Goal: Task Accomplishment & Management: Manage account settings

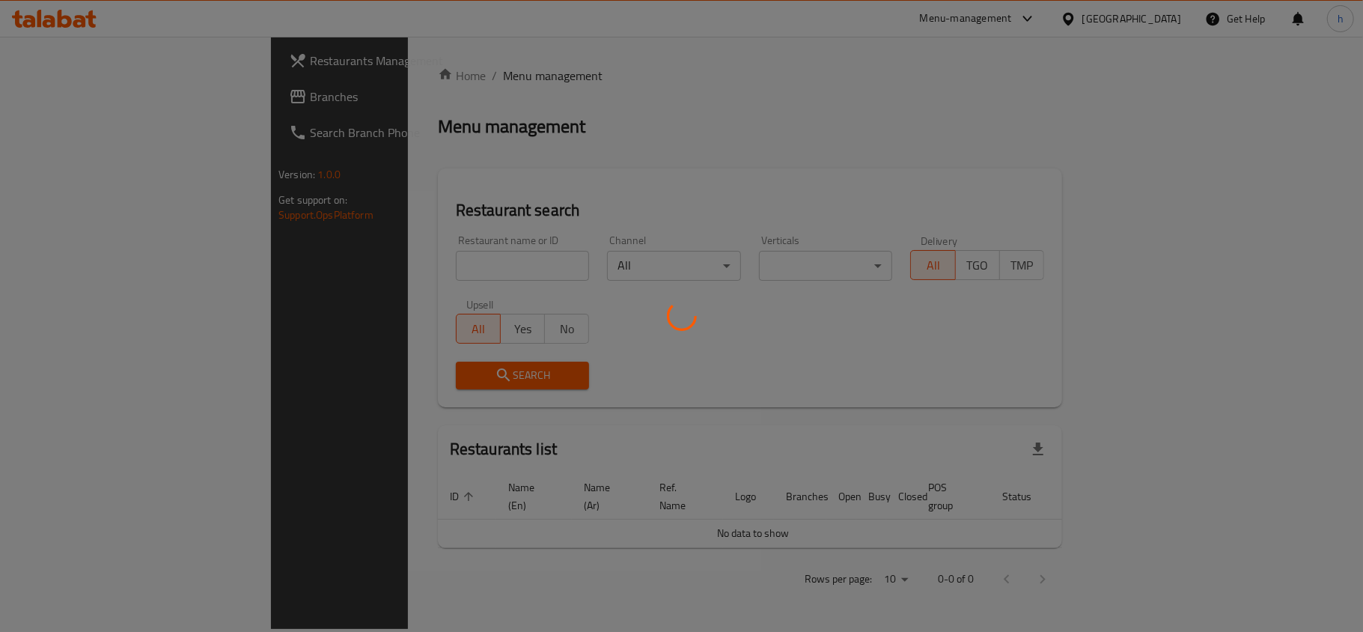
drag, startPoint x: 0, startPoint y: 0, endPoint x: 468, endPoint y: 70, distance: 472.9
click at [468, 70] on div at bounding box center [681, 316] width 1363 height 632
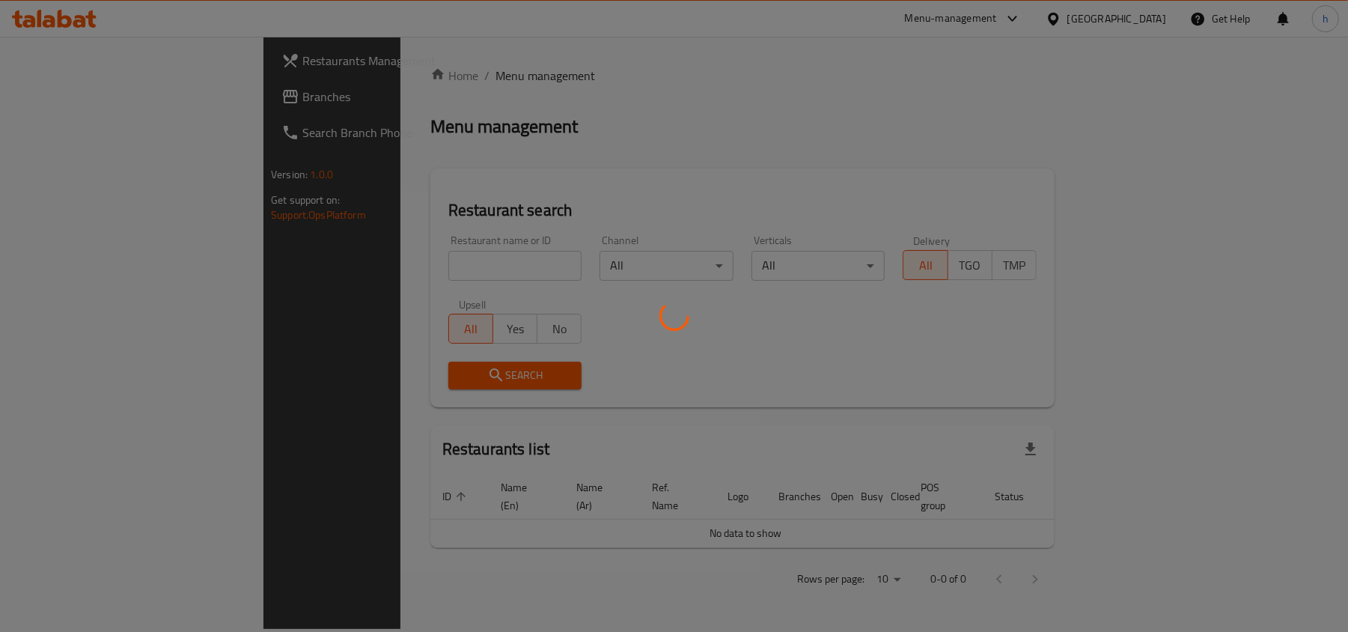
drag, startPoint x: 956, startPoint y: 172, endPoint x: 941, endPoint y: 106, distance: 68.4
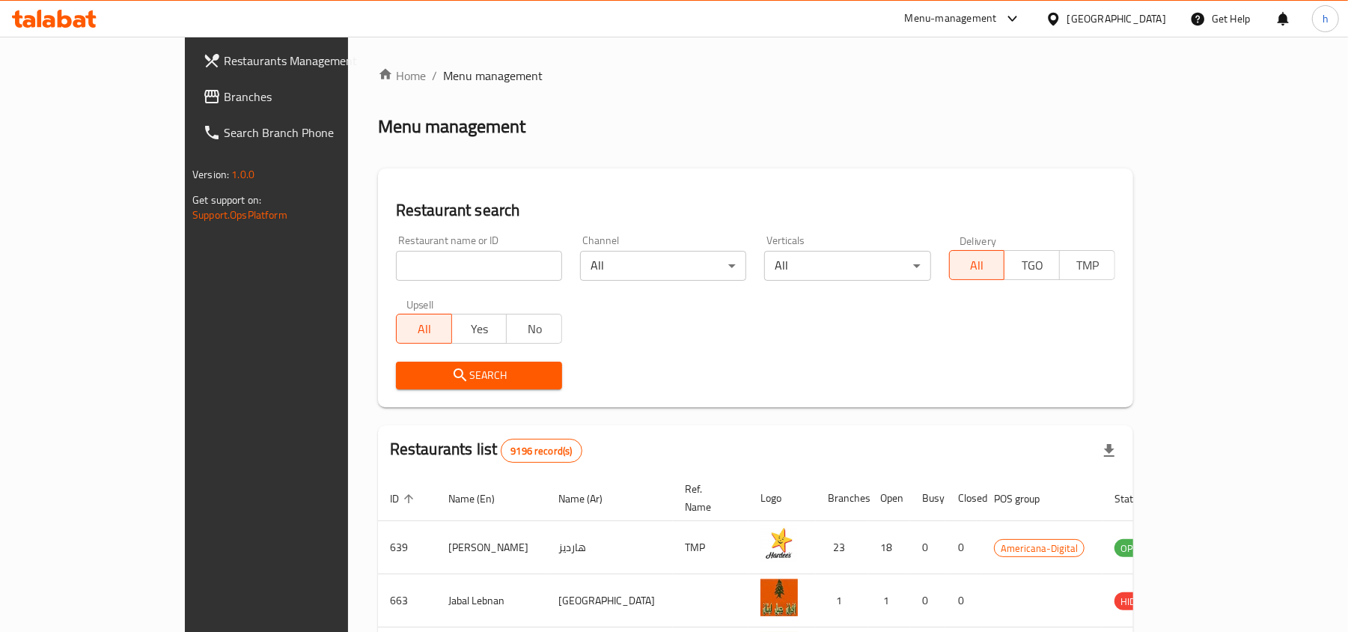
drag, startPoint x: 941, startPoint y: 106, endPoint x: 819, endPoint y: 117, distance: 122.5
click at [819, 117] on div "Menu management" at bounding box center [755, 126] width 755 height 24
click at [224, 91] on span "Branches" at bounding box center [311, 97] width 174 height 18
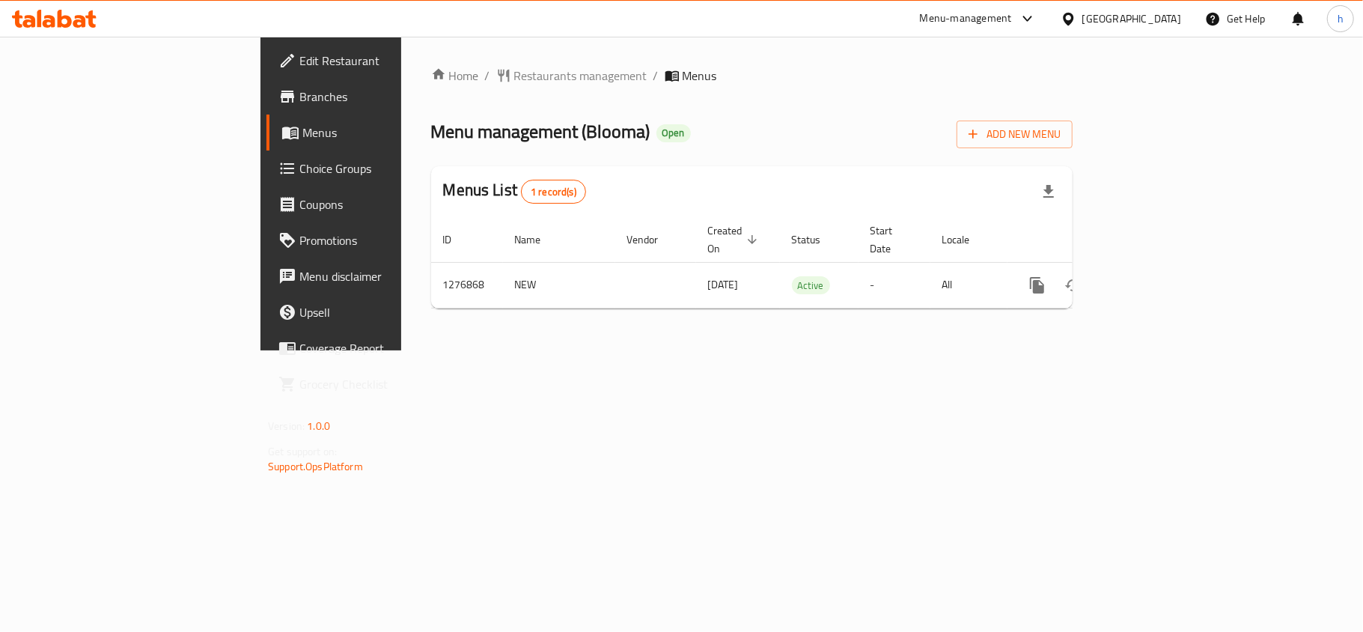
drag, startPoint x: 872, startPoint y: 67, endPoint x: 763, endPoint y: 79, distance: 109.2
click at [763, 79] on ol "Home / Restaurants management / Menus" at bounding box center [751, 76] width 641 height 18
click at [401, 64] on div "Home / Restaurants management / Menus Menu management ( Blooma ) Open Add New M…" at bounding box center [751, 194] width 701 height 314
click at [431, 76] on link "Home" at bounding box center [455, 76] width 48 height 18
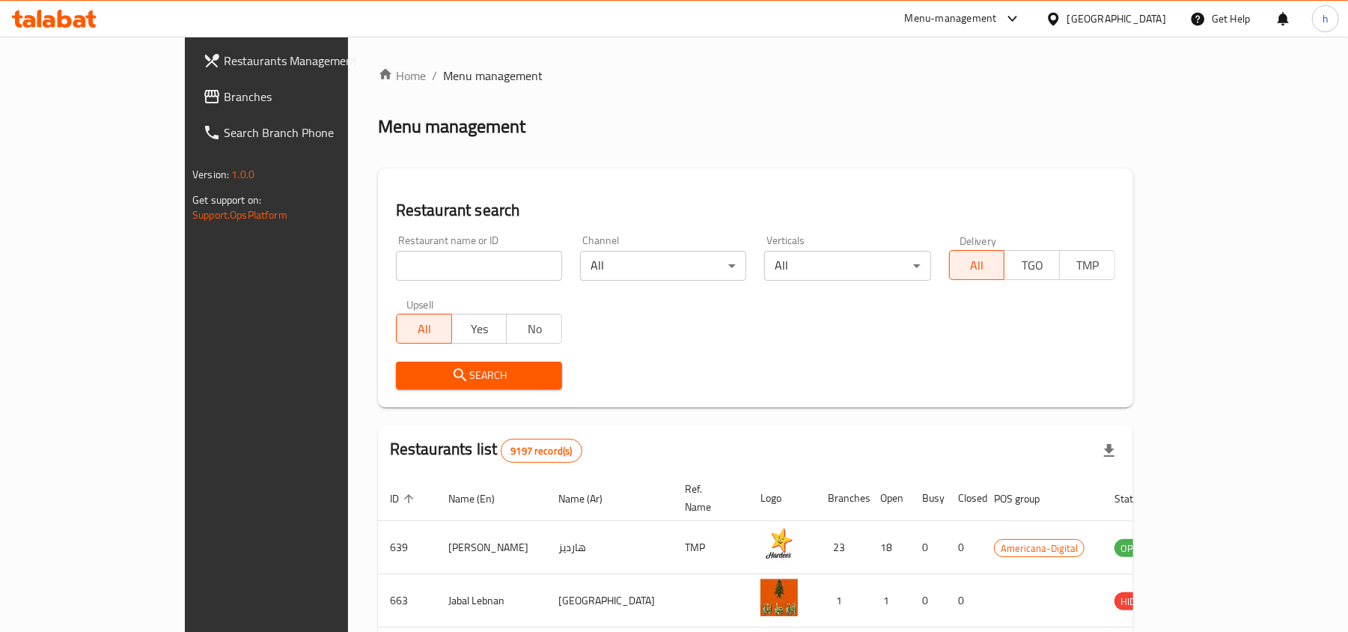
click at [224, 90] on span "Branches" at bounding box center [311, 97] width 174 height 18
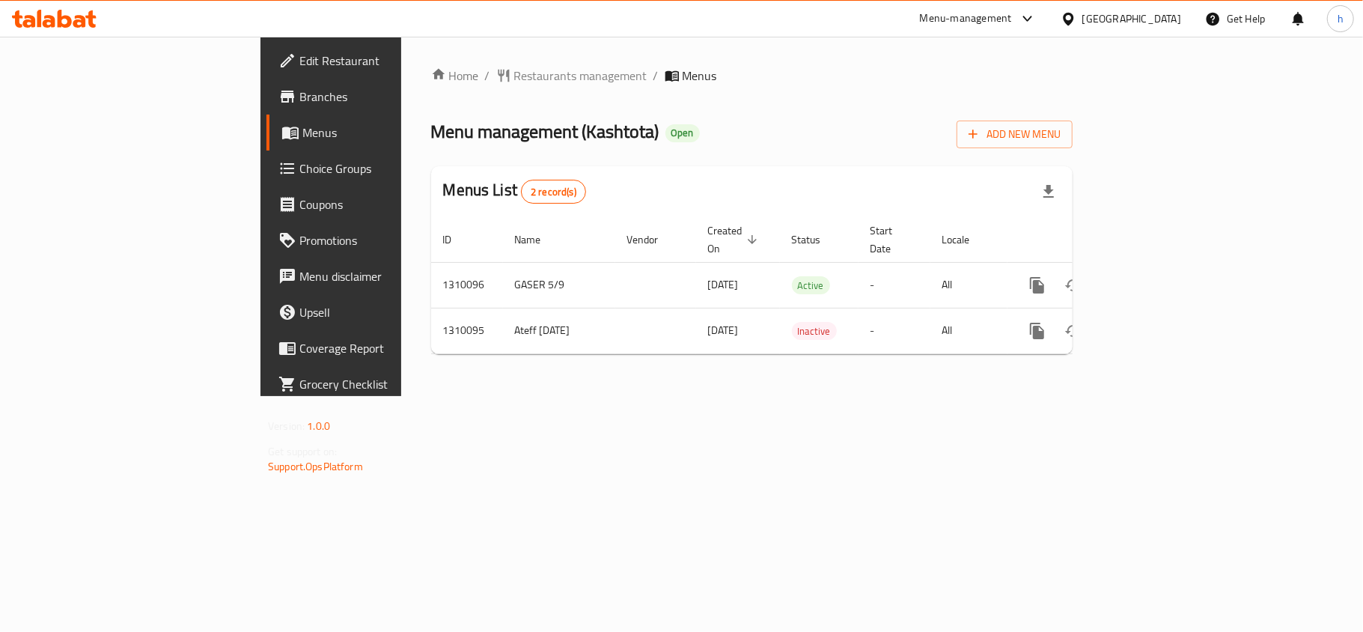
click at [1148, 12] on div "Kuwait" at bounding box center [1131, 18] width 99 height 16
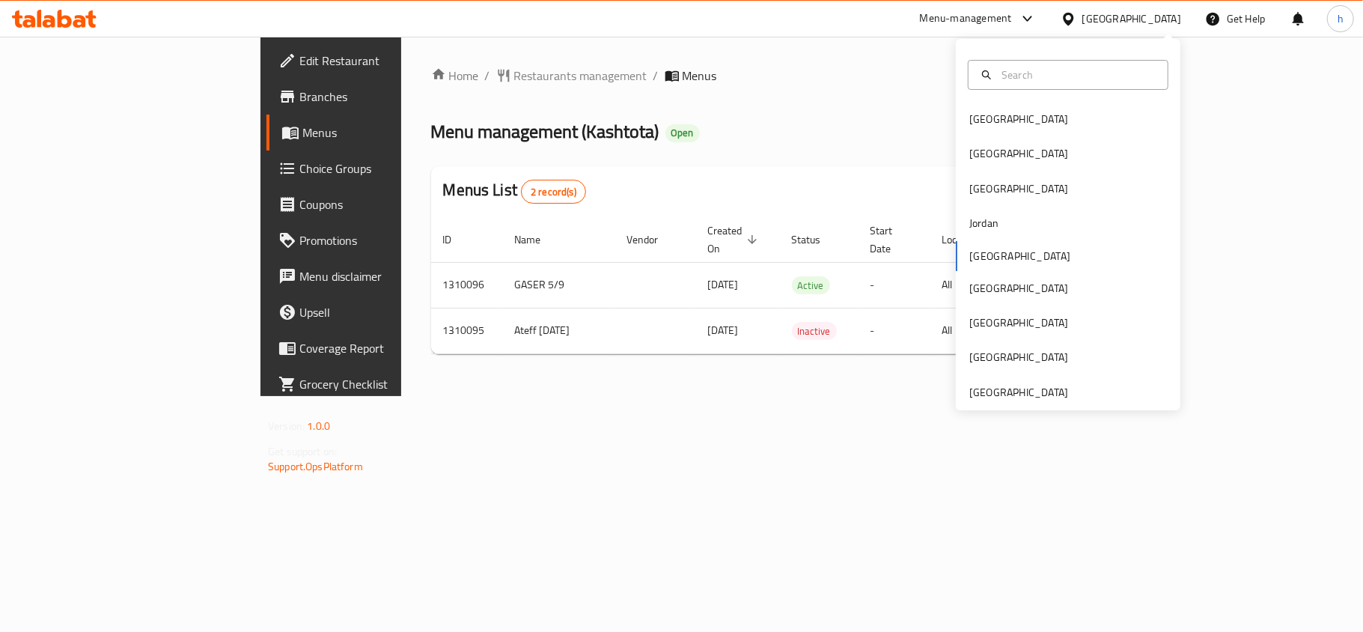
click at [985, 409] on div "Bahrain Egypt Iraq Jordan Kuwait Oman Qatar Saudi Arabia United Arab Emirates" at bounding box center [1068, 224] width 224 height 371
click at [988, 392] on div "[GEOGRAPHIC_DATA]" at bounding box center [1018, 392] width 99 height 16
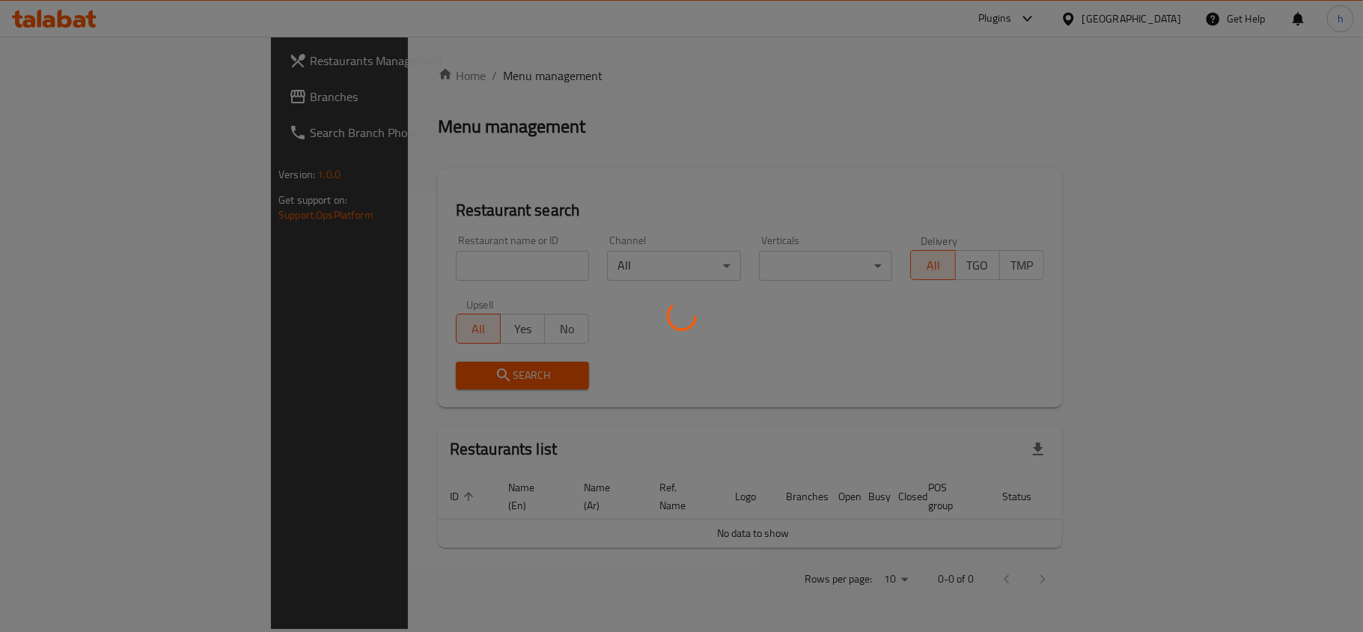
click at [100, 97] on div at bounding box center [681, 316] width 1363 height 632
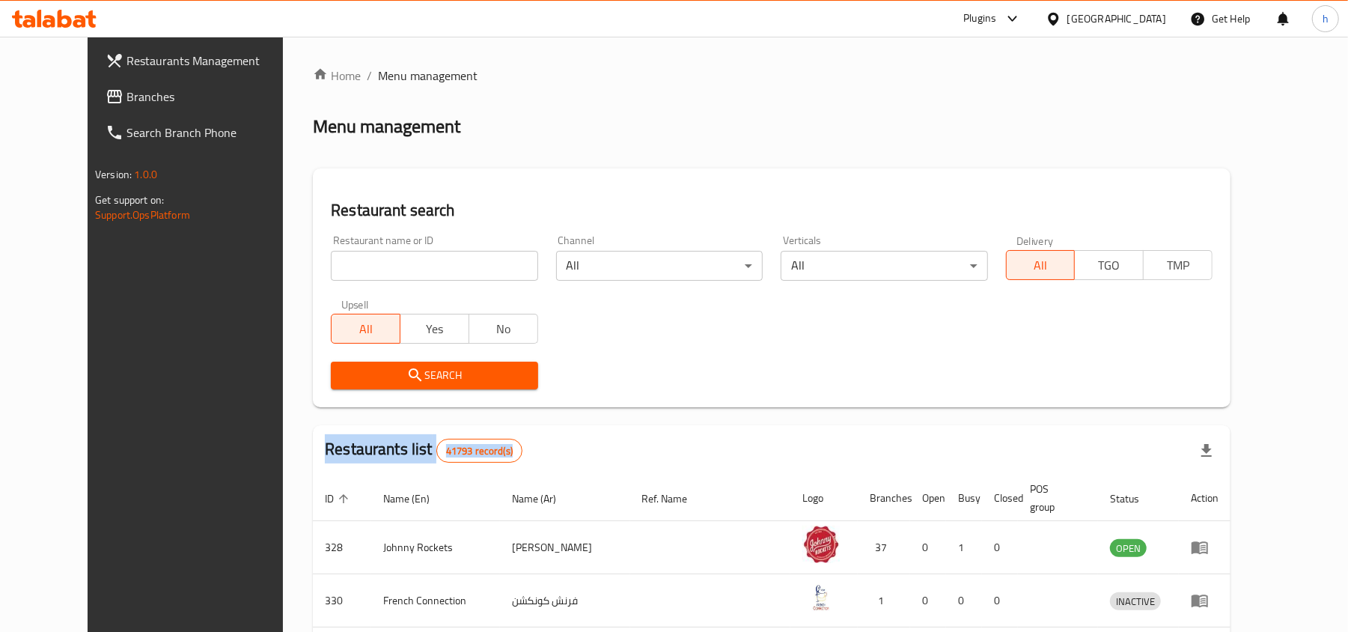
click at [126, 97] on span "Branches" at bounding box center [213, 97] width 174 height 18
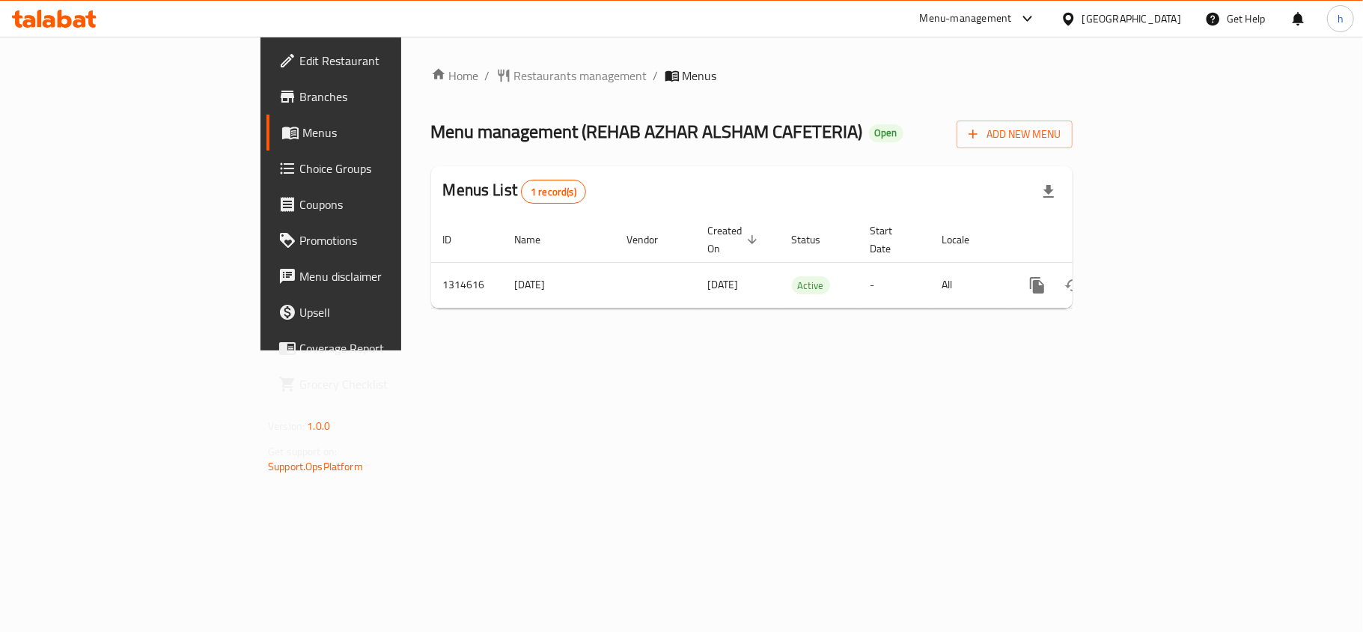
drag, startPoint x: 849, startPoint y: 392, endPoint x: 866, endPoint y: 402, distance: 20.4
click at [866, 350] on div "Home / Restaurants management / Menus Menu management ( REHAB AZHAR ALSHAM CAFE…" at bounding box center [751, 194] width 701 height 314
drag, startPoint x: 866, startPoint y: 402, endPoint x: 579, endPoint y: 391, distance: 287.5
click at [579, 350] on div "Home / Restaurants management / Menus Menu management ( REHAB AZHAR ALSHAM CAFE…" at bounding box center [751, 194] width 701 height 314
click at [64, 13] on icon at bounding box center [54, 19] width 85 height 18
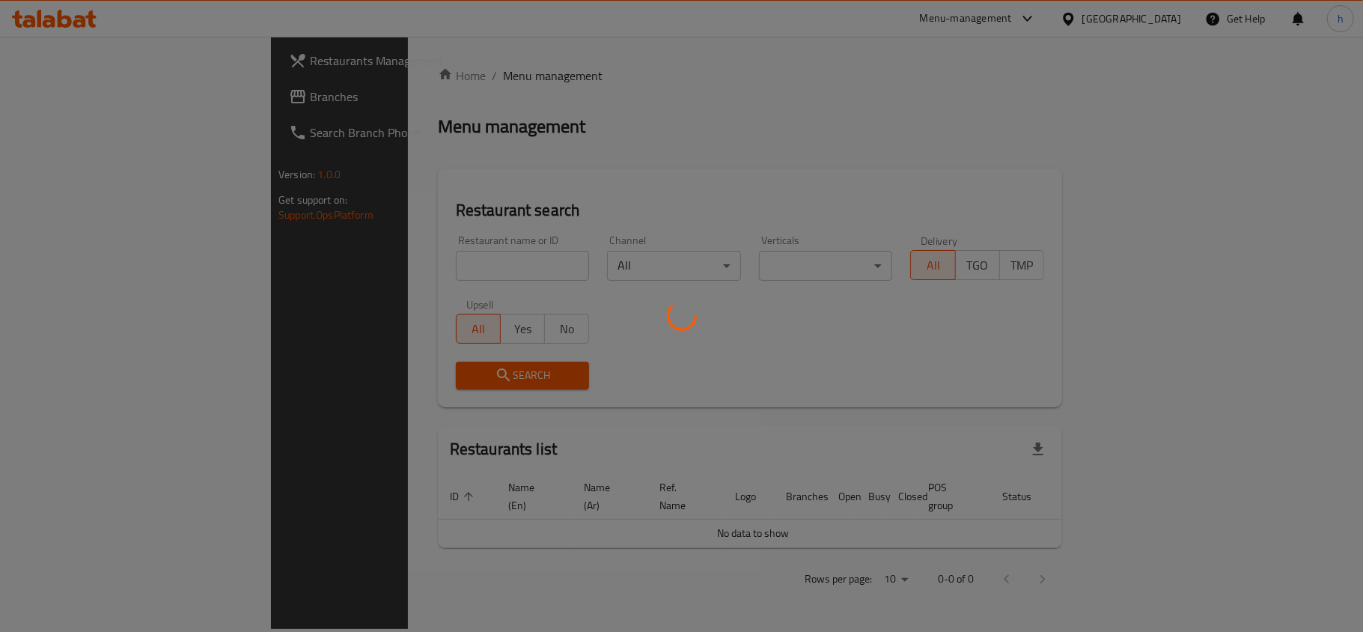
click at [581, 159] on div at bounding box center [681, 316] width 1363 height 632
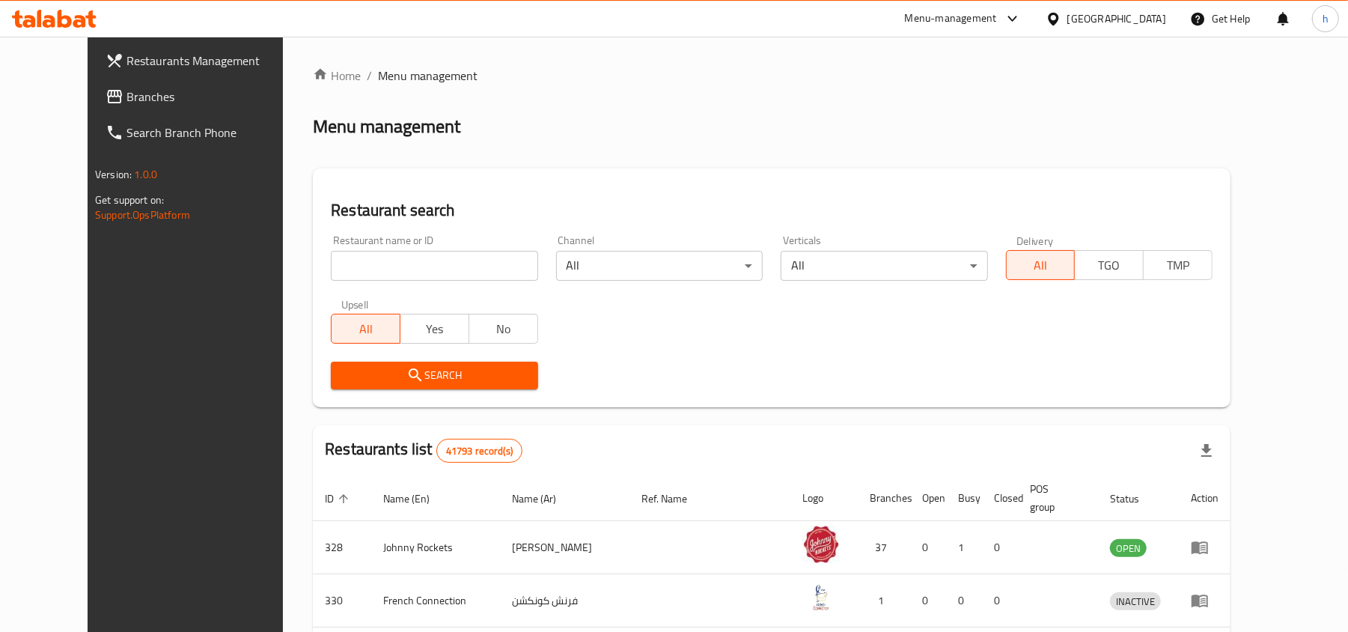
click at [100, 106] on link "Branches" at bounding box center [203, 97] width 219 height 36
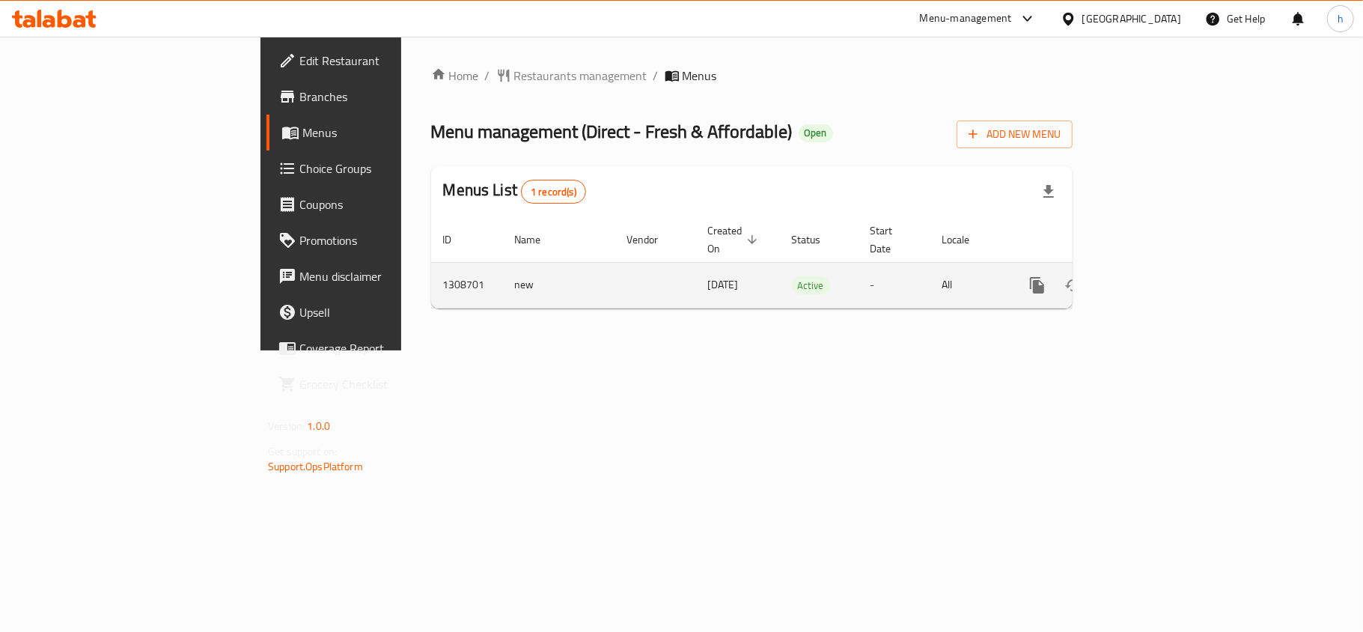
click at [1154, 276] on icon "enhanced table" at bounding box center [1145, 285] width 18 height 18
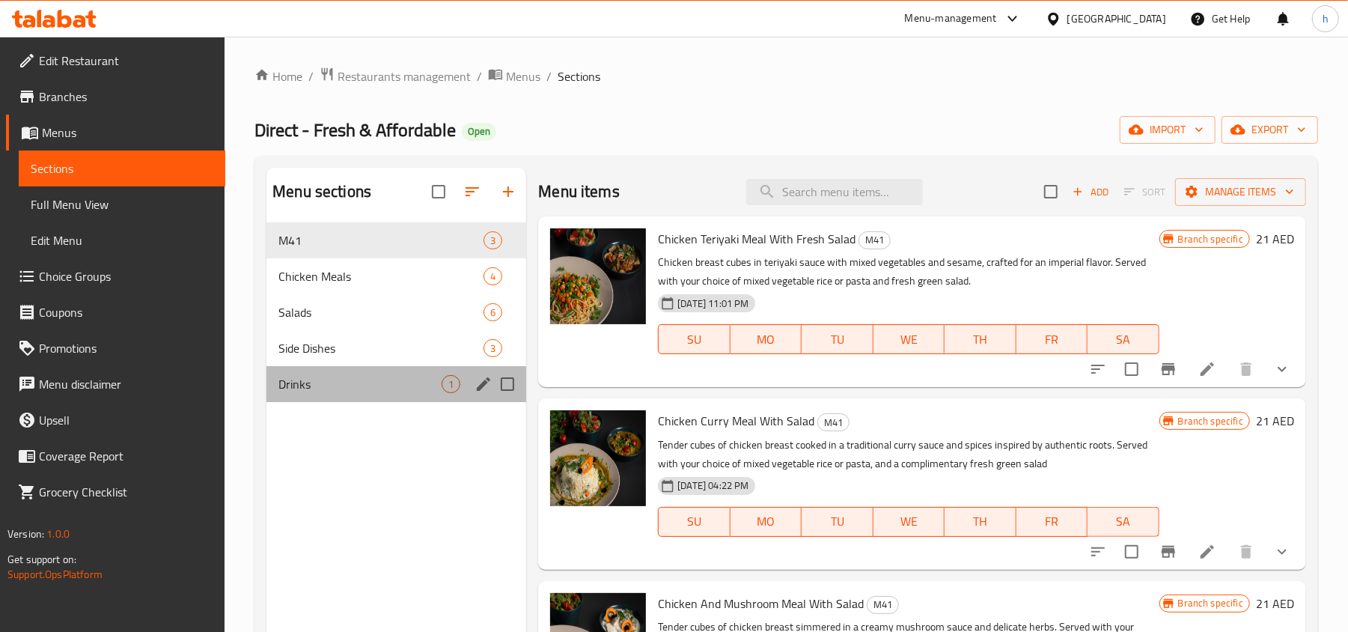
click at [318, 397] on div "Drinks 1" at bounding box center [396, 384] width 260 height 36
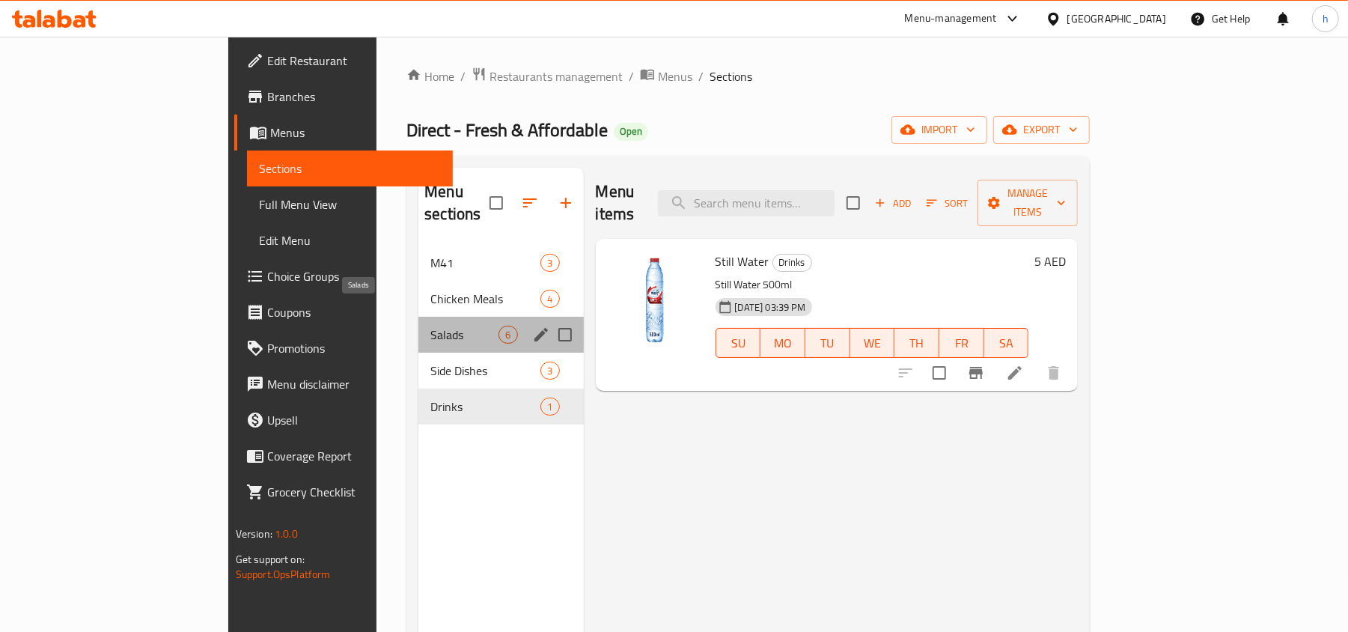
click at [430, 325] on span "Salads" at bounding box center [464, 334] width 68 height 18
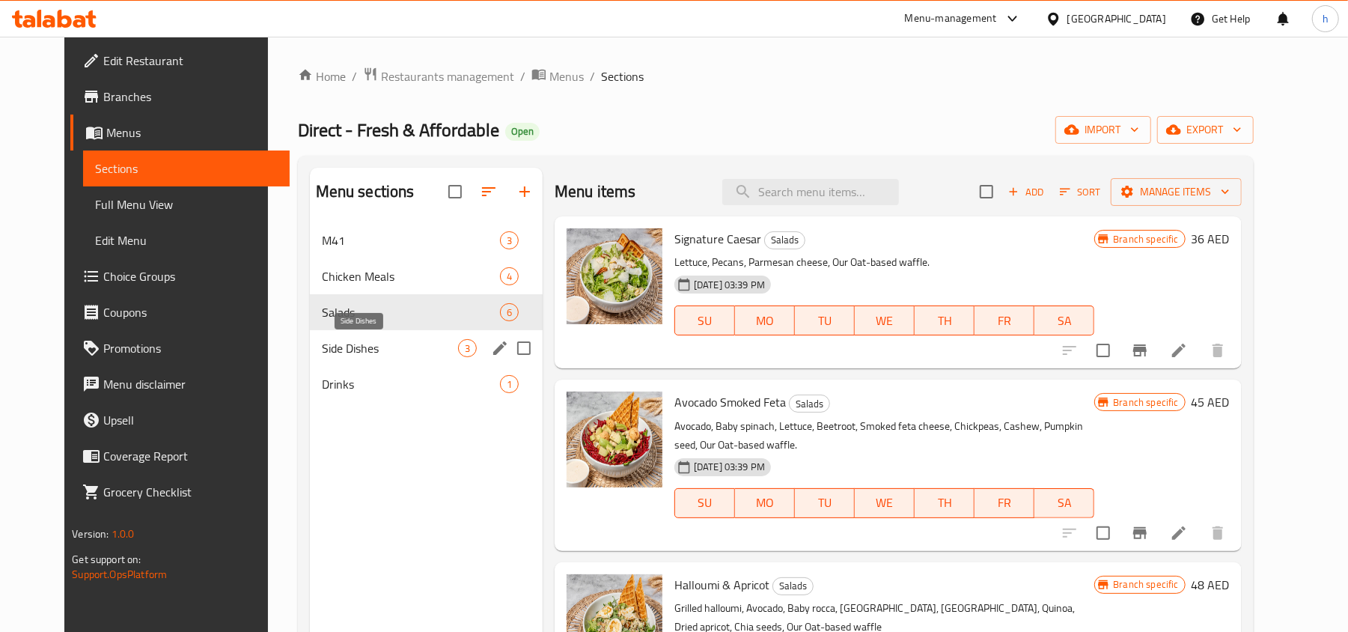
click at [322, 344] on span "Side Dishes" at bounding box center [390, 348] width 136 height 18
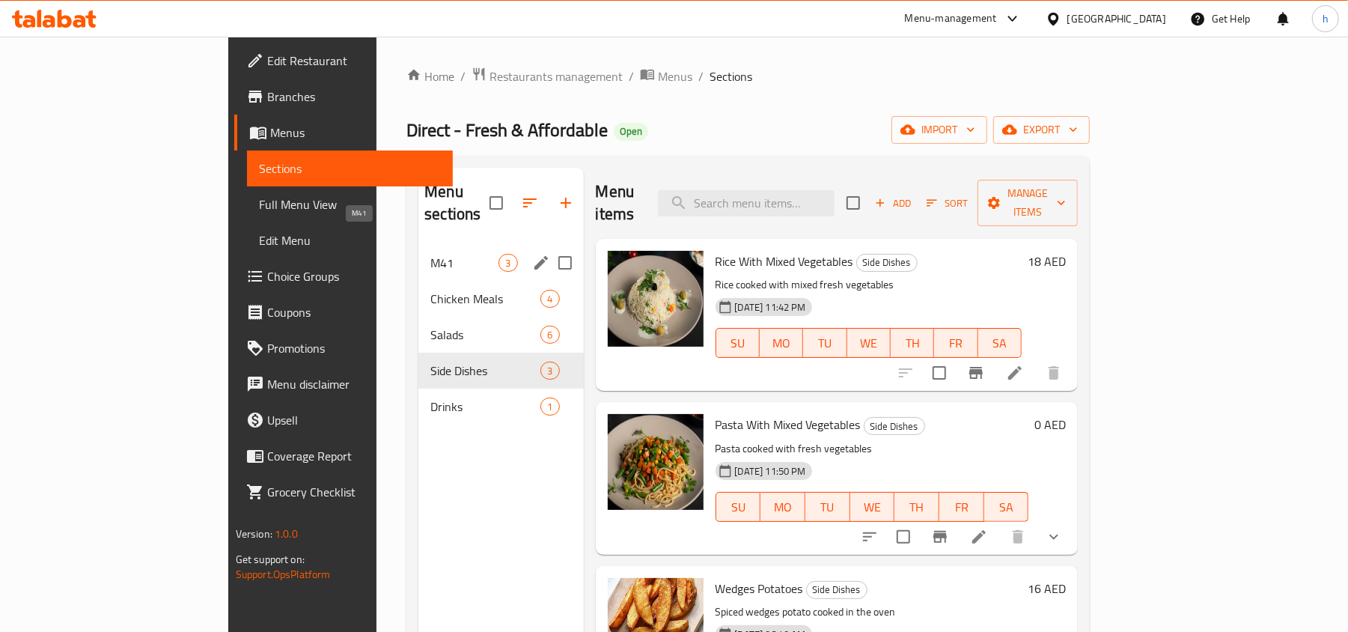
click at [430, 254] on span "M41" at bounding box center [464, 263] width 68 height 18
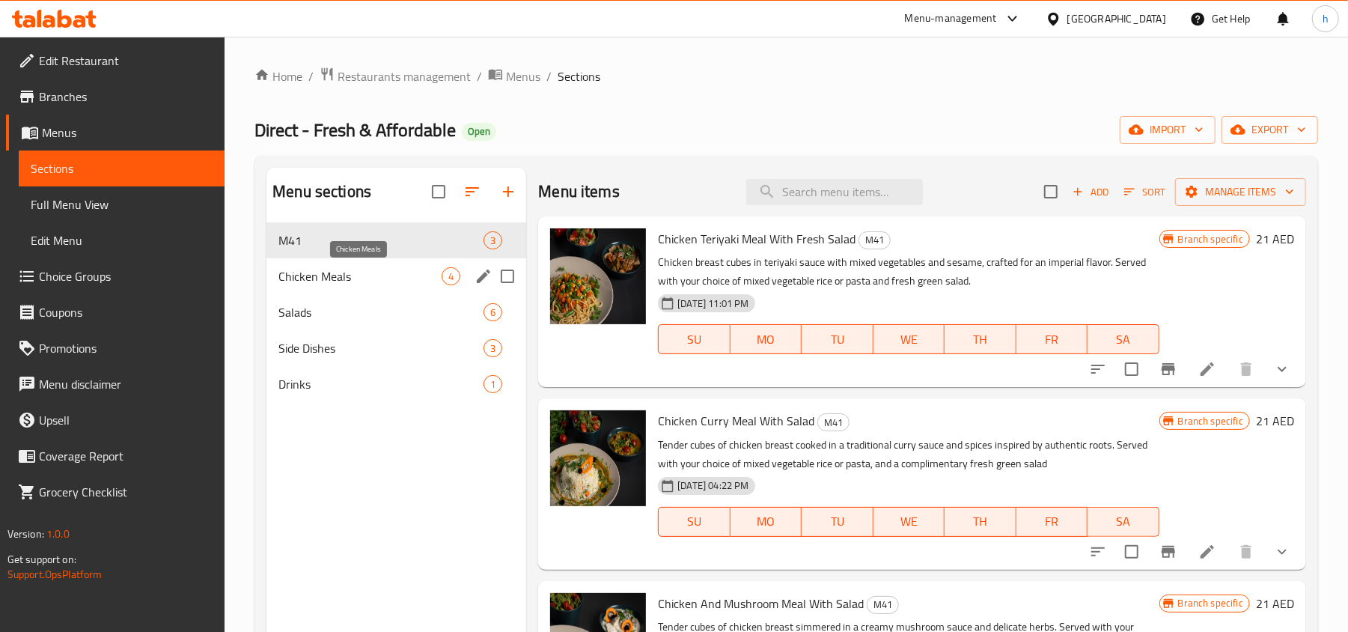
click at [307, 272] on span "Chicken Meals" at bounding box center [359, 276] width 163 height 18
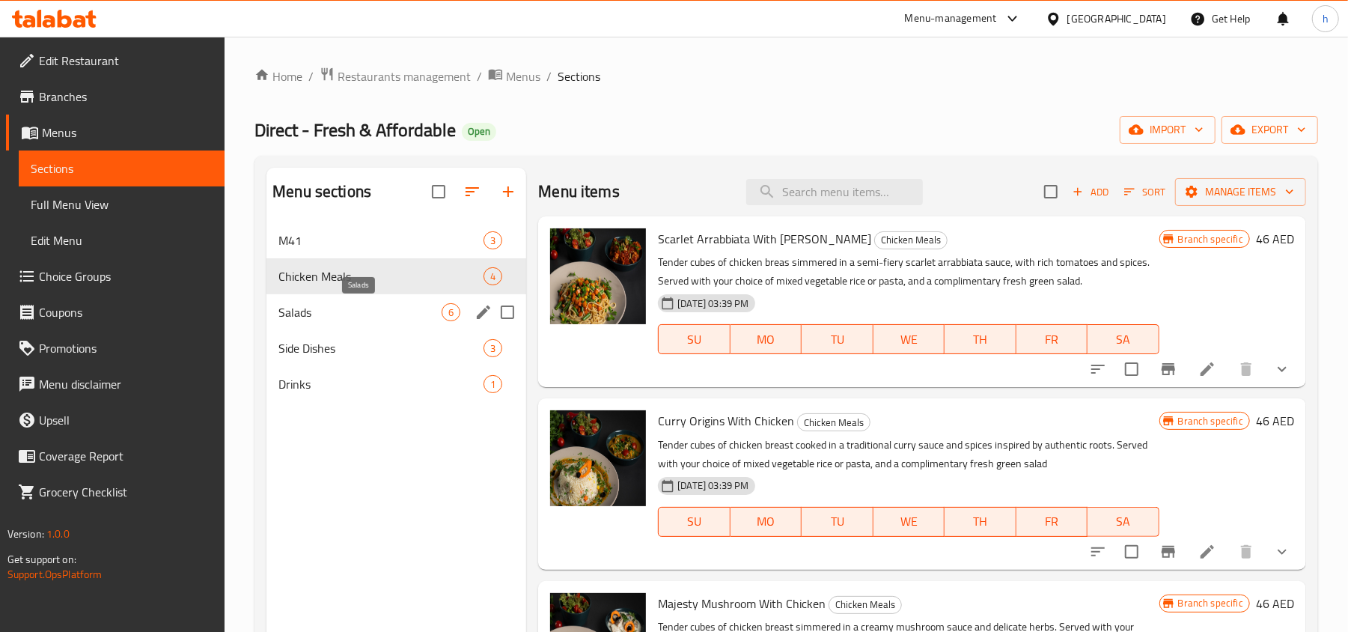
click at [312, 315] on span "Salads" at bounding box center [359, 312] width 163 height 18
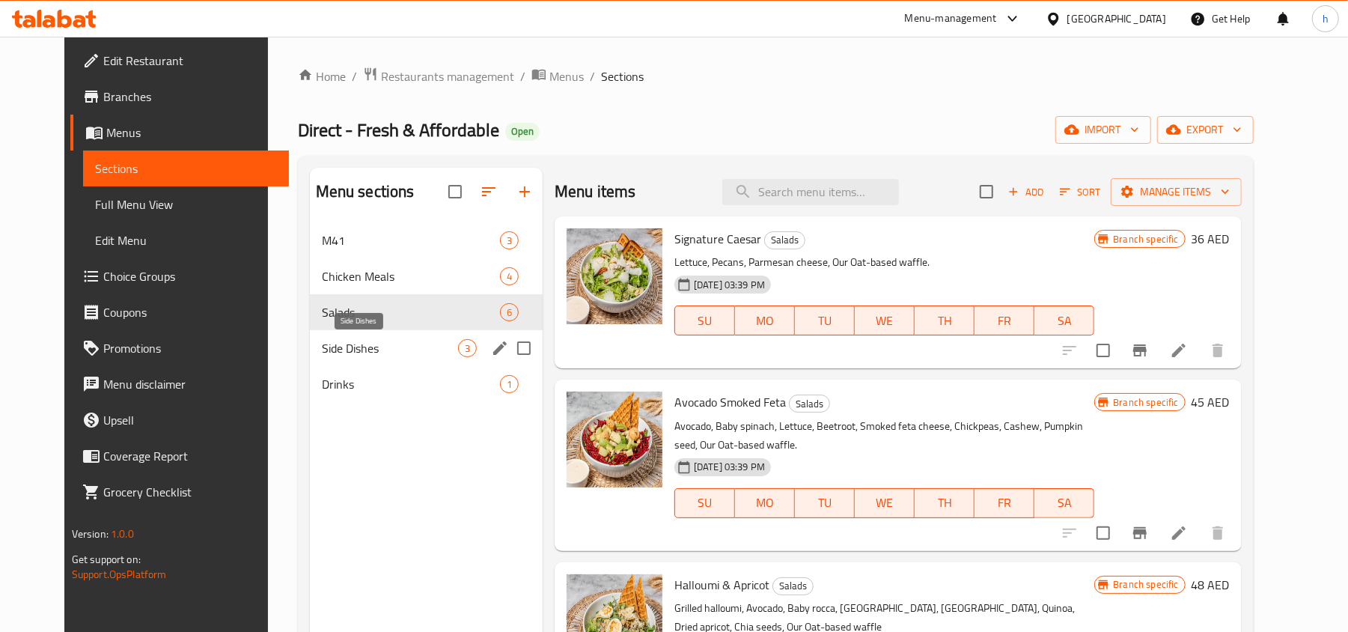
click at [322, 343] on span "Side Dishes" at bounding box center [390, 348] width 136 height 18
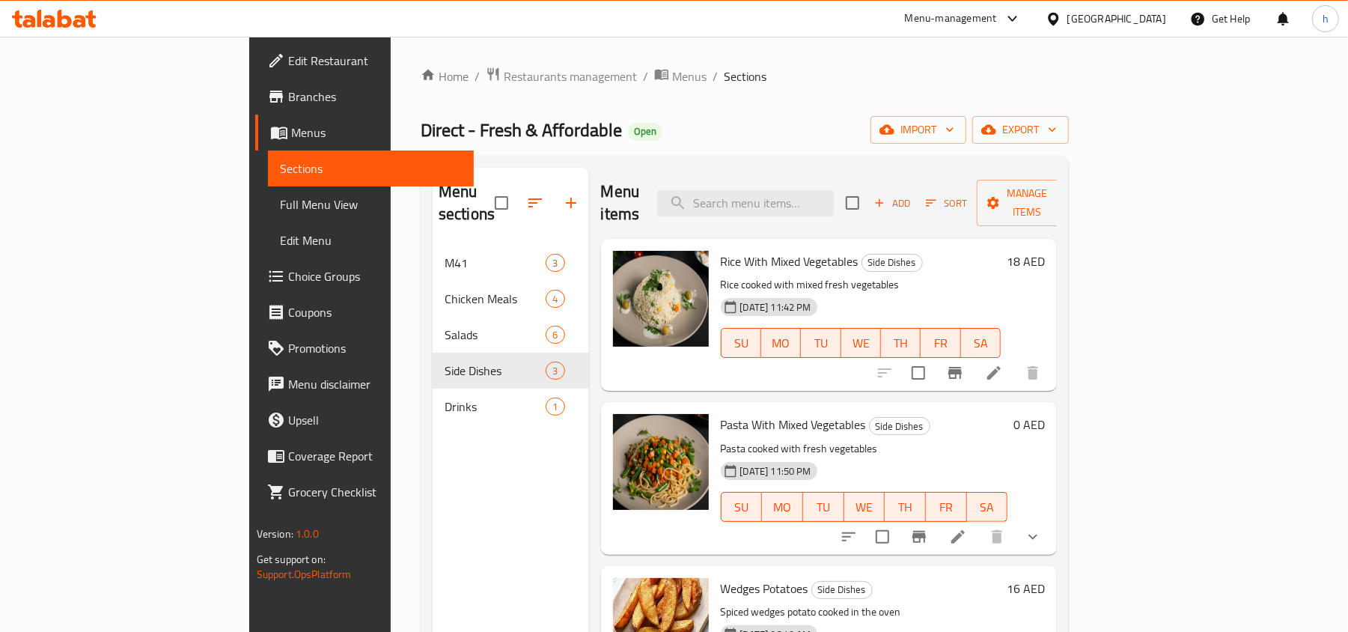
click at [432, 429] on div "Menu sections M41 3 Chicken Meals 4 Salads 6 Side Dishes 3 Drinks 1" at bounding box center [510, 484] width 156 height 632
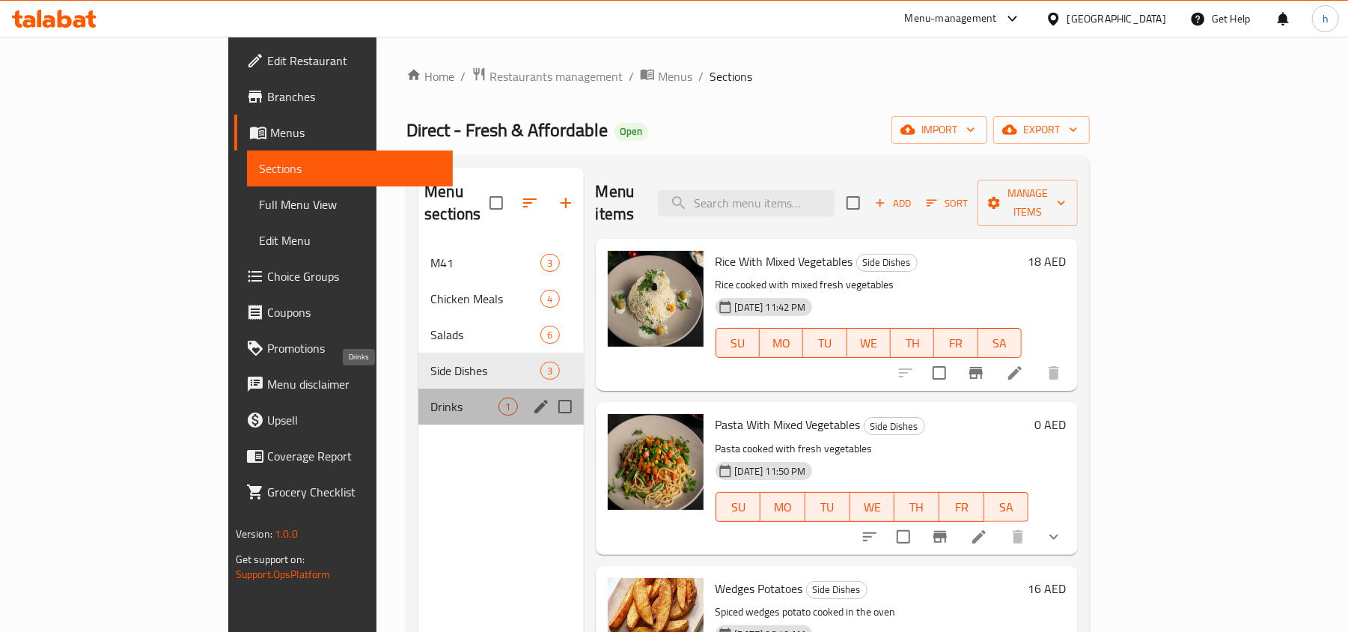
click at [430, 397] on span "Drinks" at bounding box center [464, 406] width 68 height 18
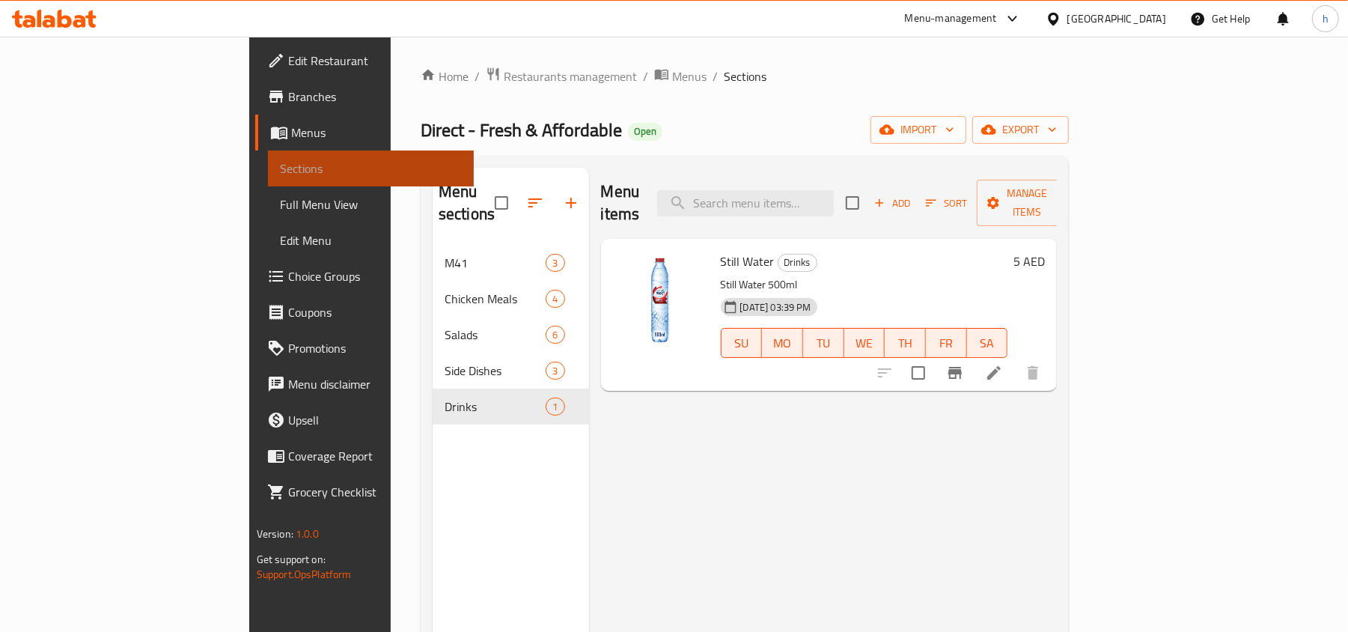
click at [268, 183] on link "Sections" at bounding box center [371, 168] width 207 height 36
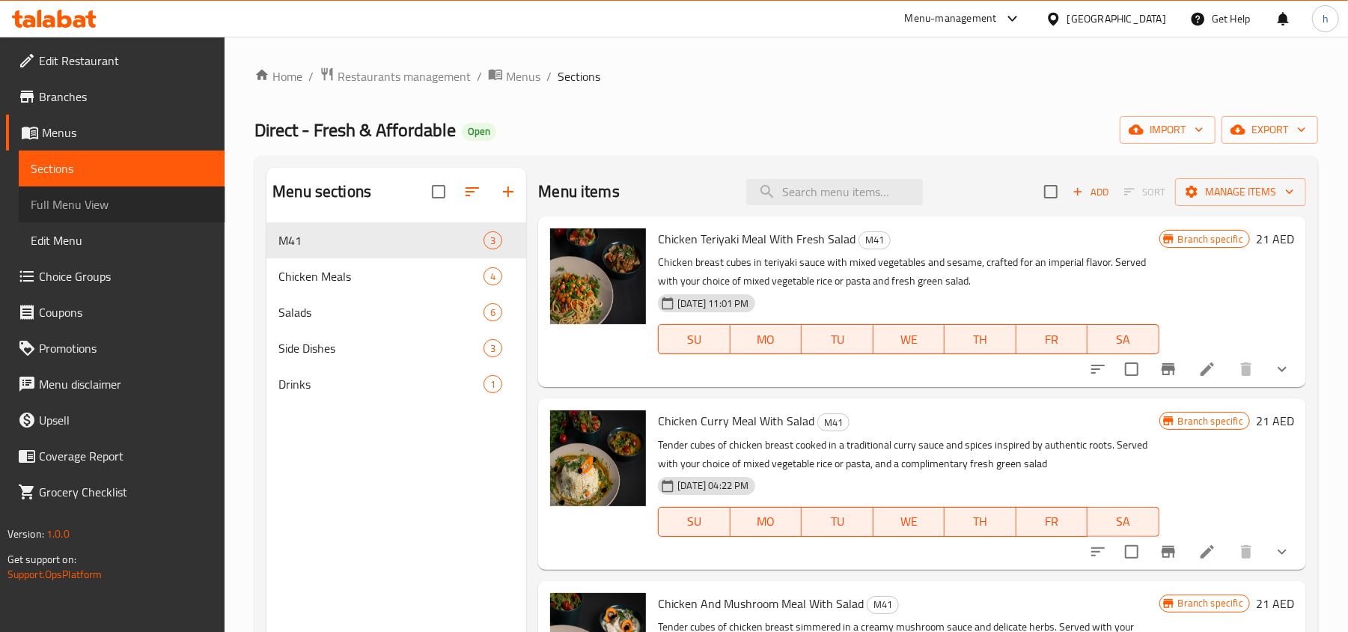
click at [139, 199] on span "Full Menu View" at bounding box center [122, 204] width 183 height 18
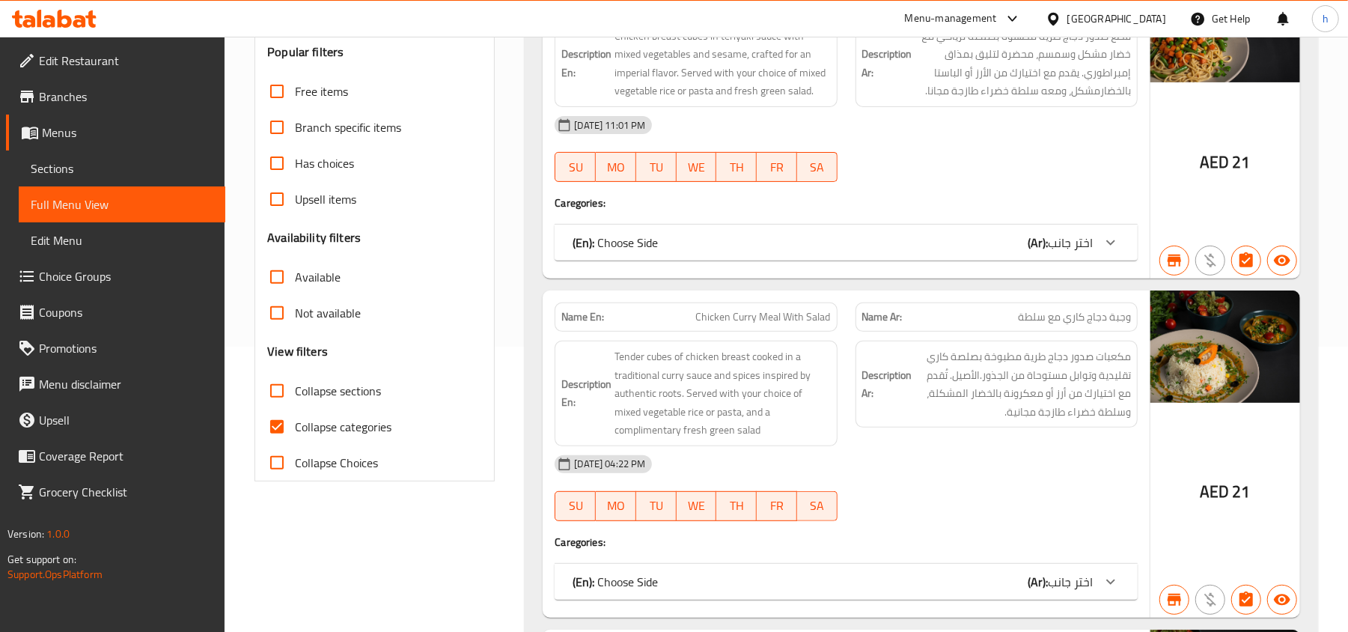
scroll to position [199, 0]
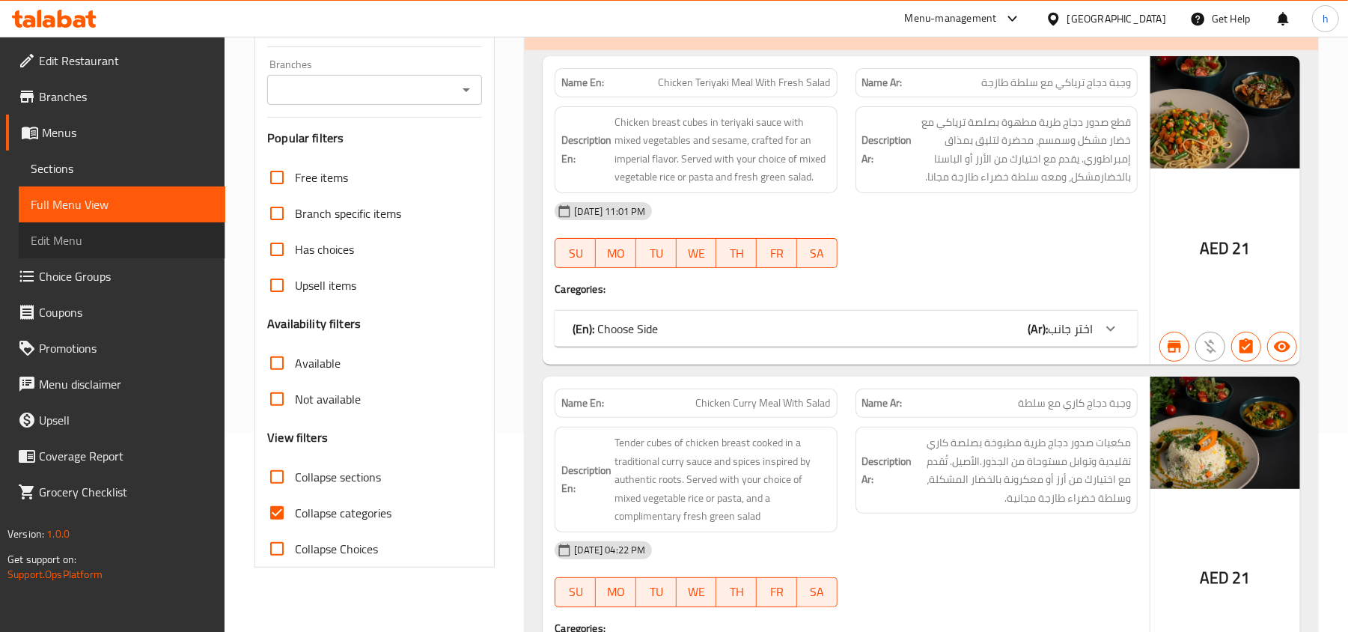
click at [94, 254] on link "Edit Menu" at bounding box center [122, 240] width 207 height 36
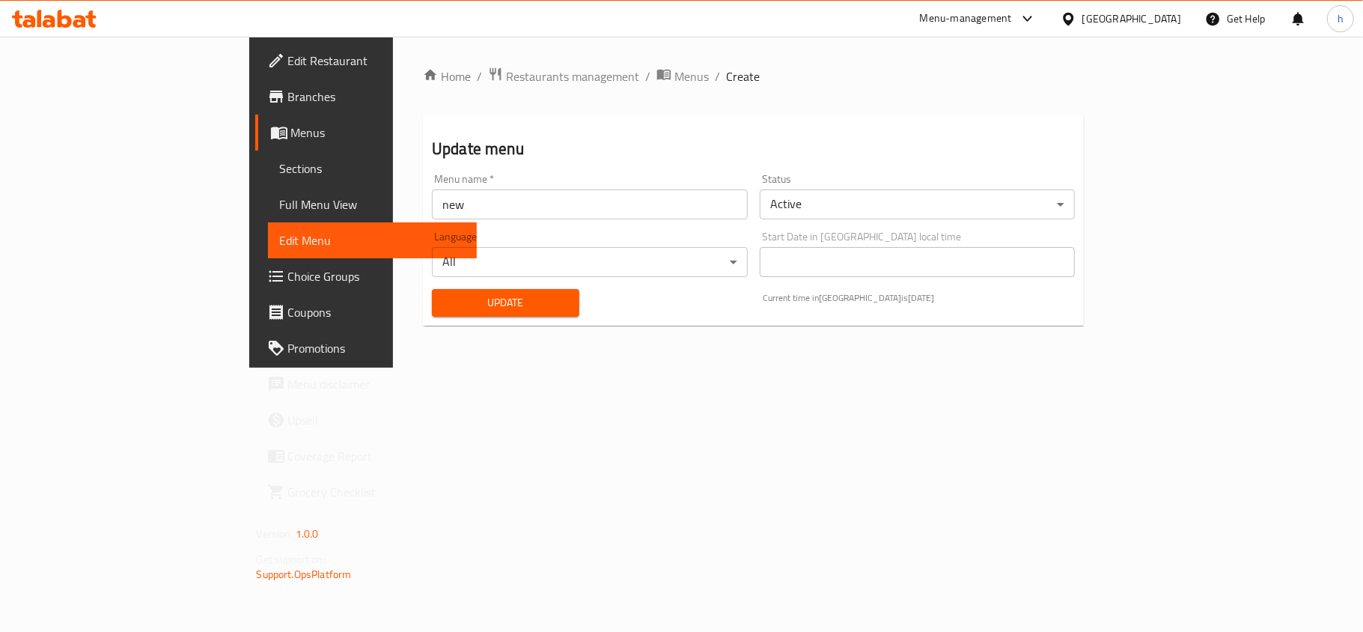
click at [288, 280] on span "Choice Groups" at bounding box center [376, 276] width 177 height 18
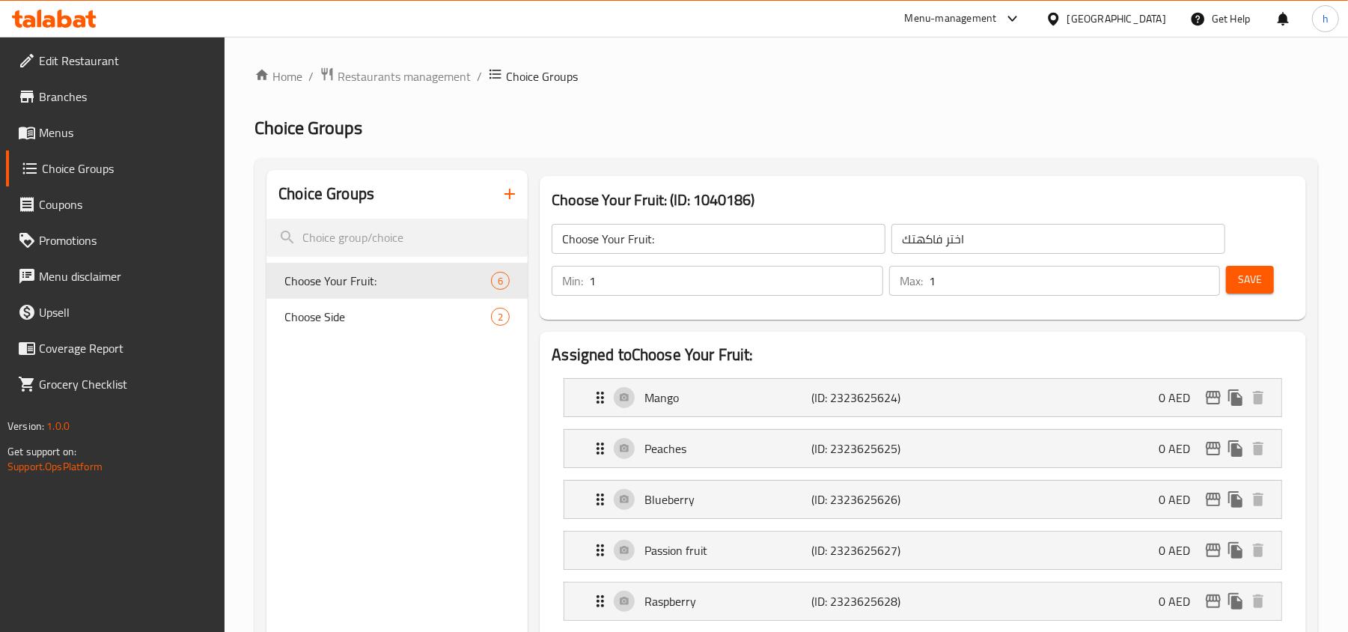
drag, startPoint x: 327, startPoint y: 315, endPoint x: 383, endPoint y: 314, distance: 56.1
click at [327, 315] on span "Choose Side" at bounding box center [365, 317] width 162 height 18
type input "Choose Side"
type input "اختر جانب"
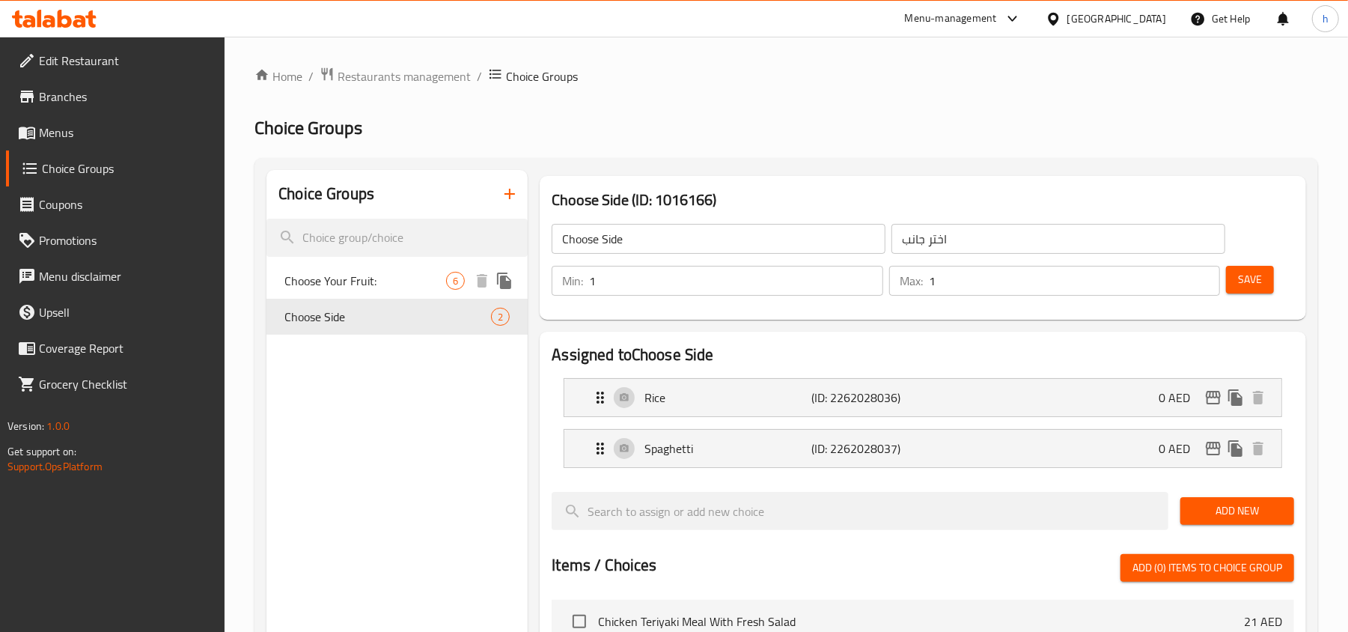
click at [402, 282] on span "Choose Your Fruit:" at bounding box center [365, 281] width 162 height 18
type input "Choose Your Fruit:"
type input "اختر فاكهتك"
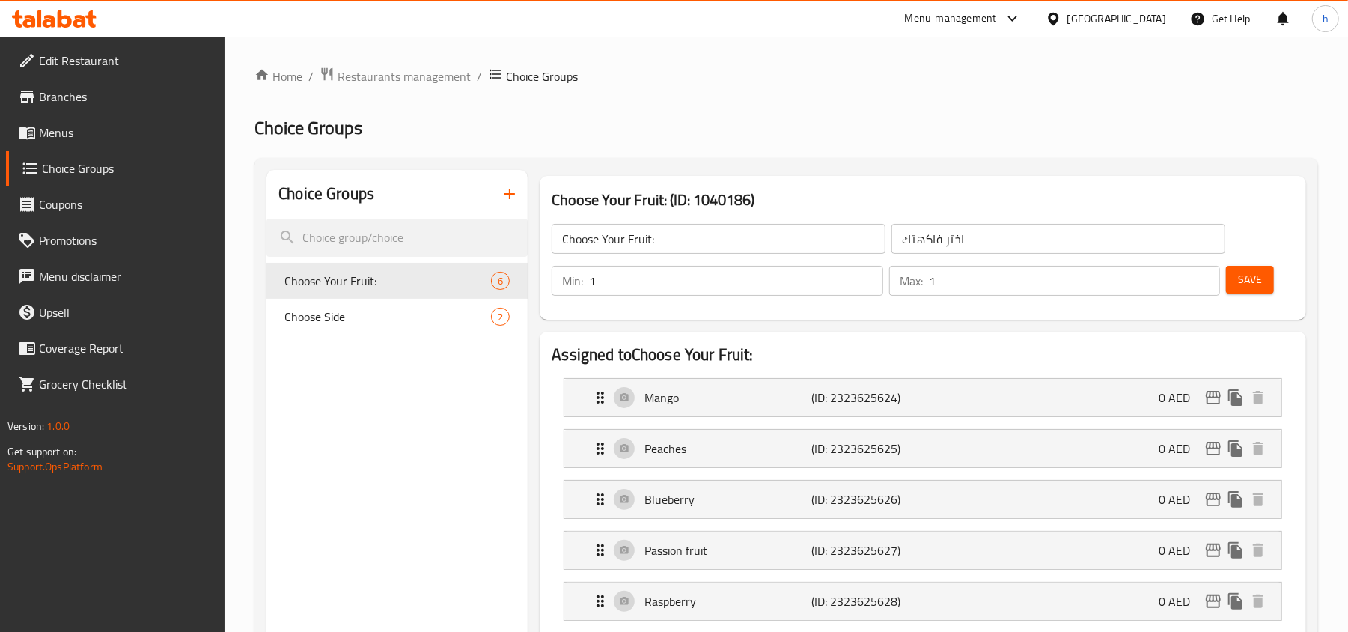
click at [66, 34] on div "Menu-management United Arab Emirates Get Help h" at bounding box center [674, 19] width 1348 height 36
click at [76, 19] on icon at bounding box center [54, 19] width 85 height 18
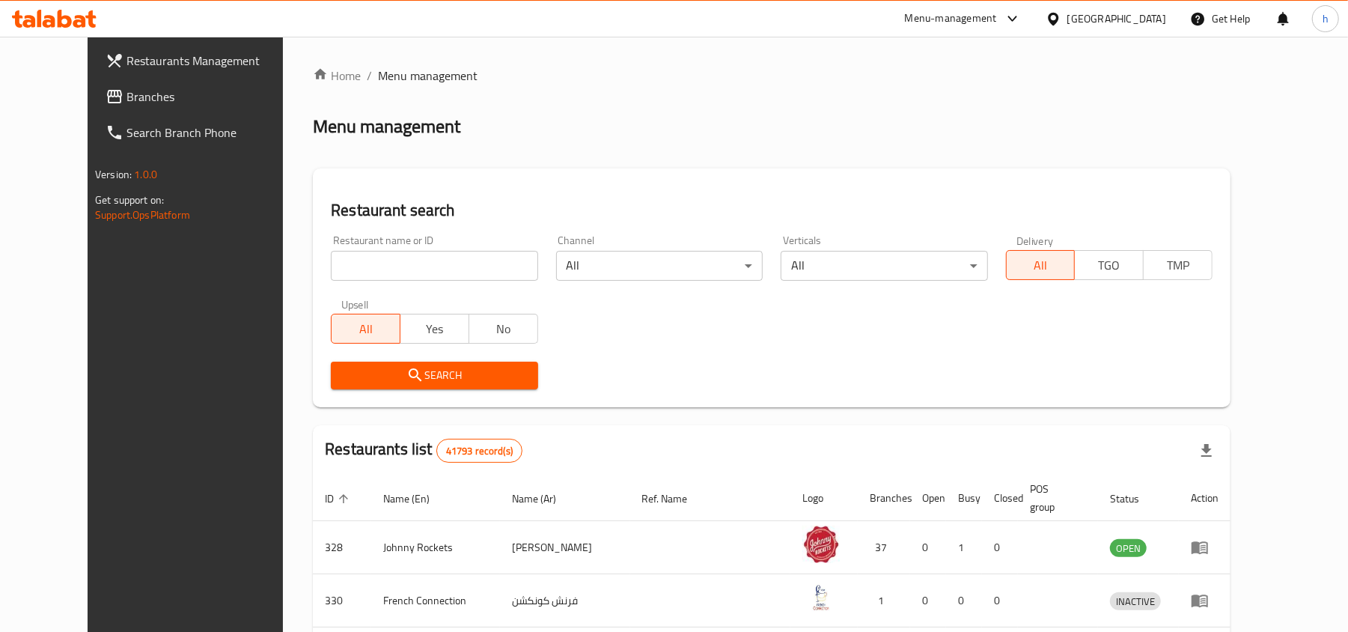
click at [126, 91] on span "Branches" at bounding box center [213, 97] width 174 height 18
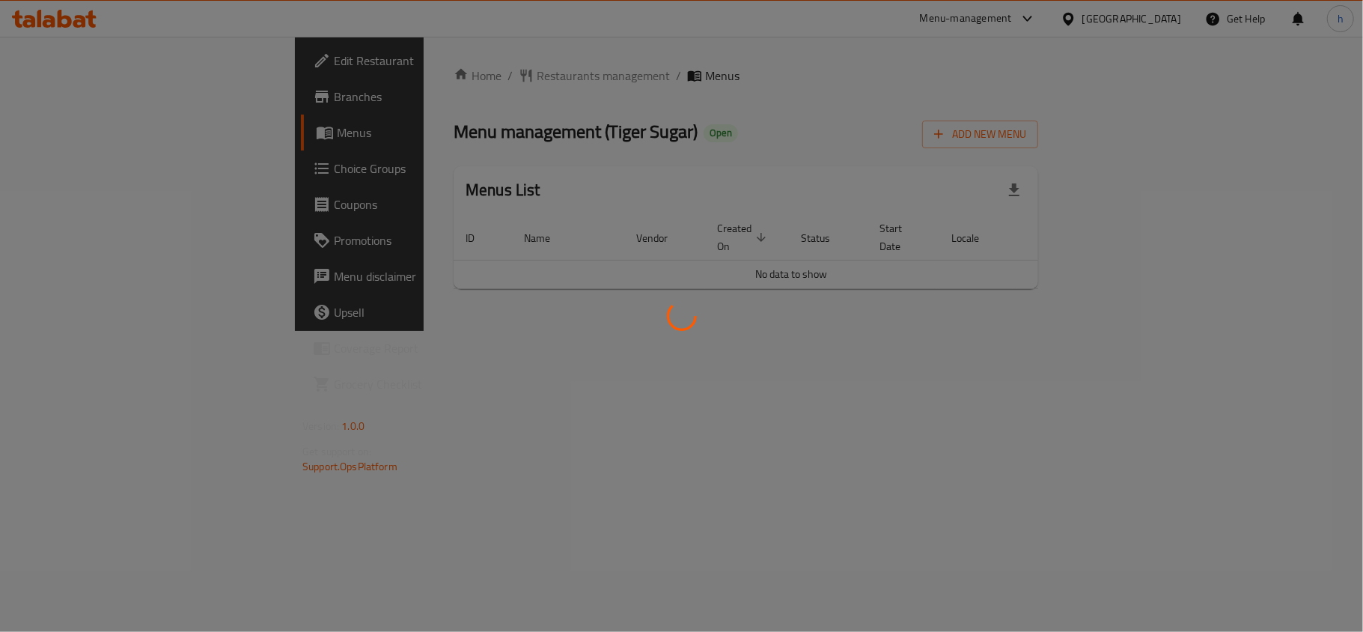
click at [852, 151] on div at bounding box center [681, 316] width 1363 height 632
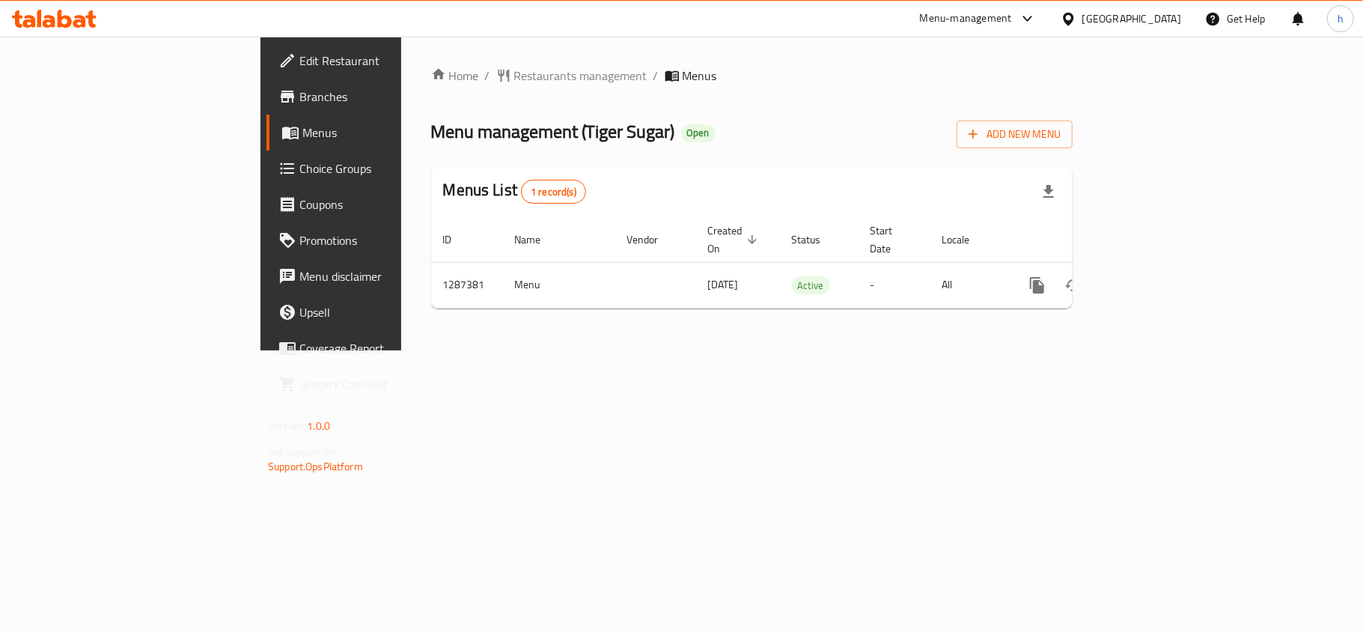
click at [76, 16] on icon at bounding box center [79, 21] width 13 height 13
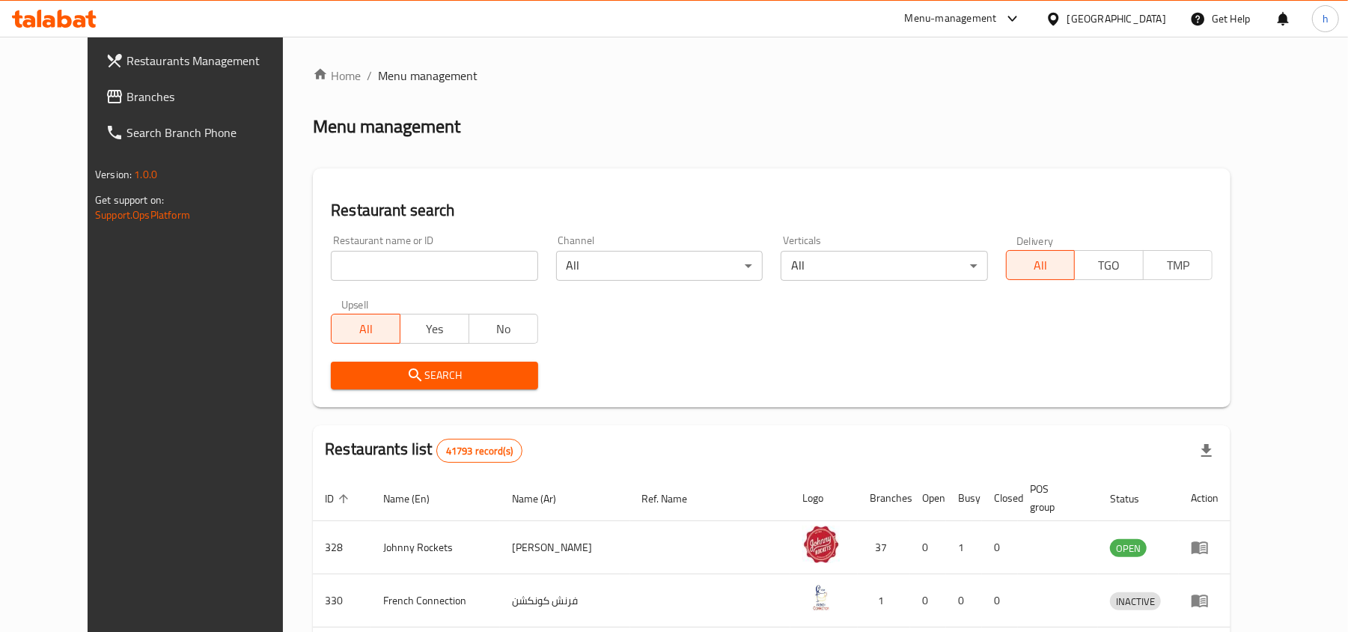
click at [144, 96] on span "Branches" at bounding box center [213, 97] width 174 height 18
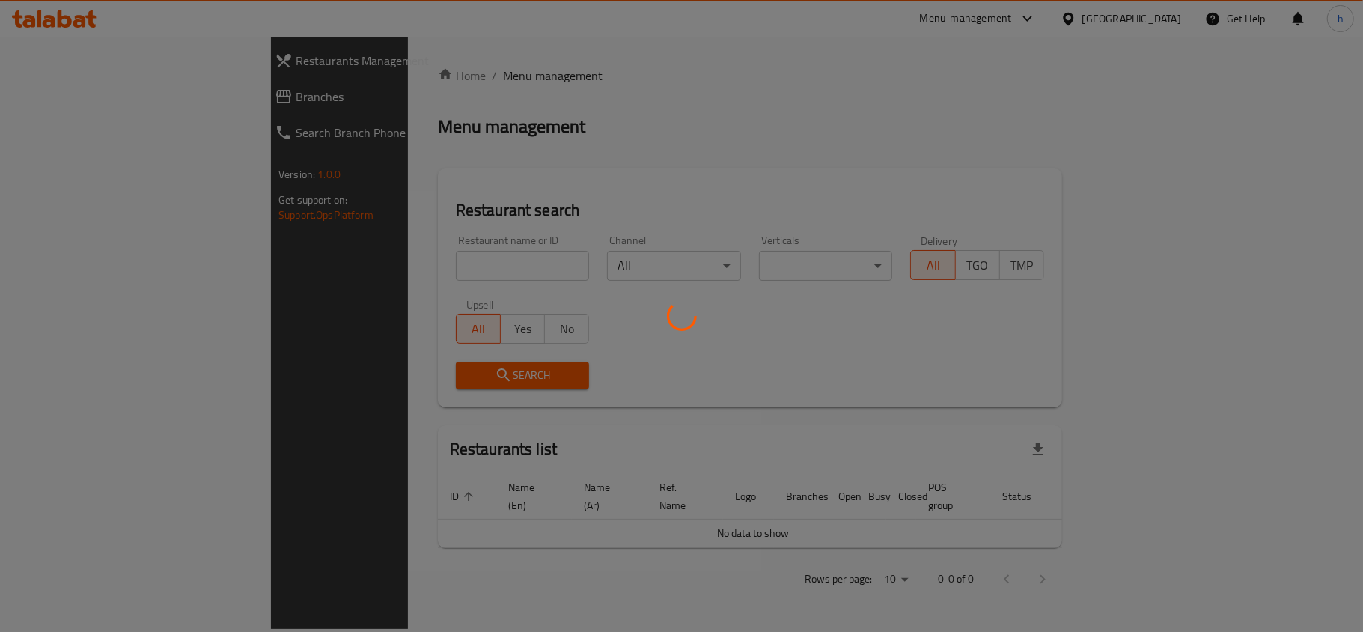
click at [66, 96] on div at bounding box center [681, 316] width 1363 height 632
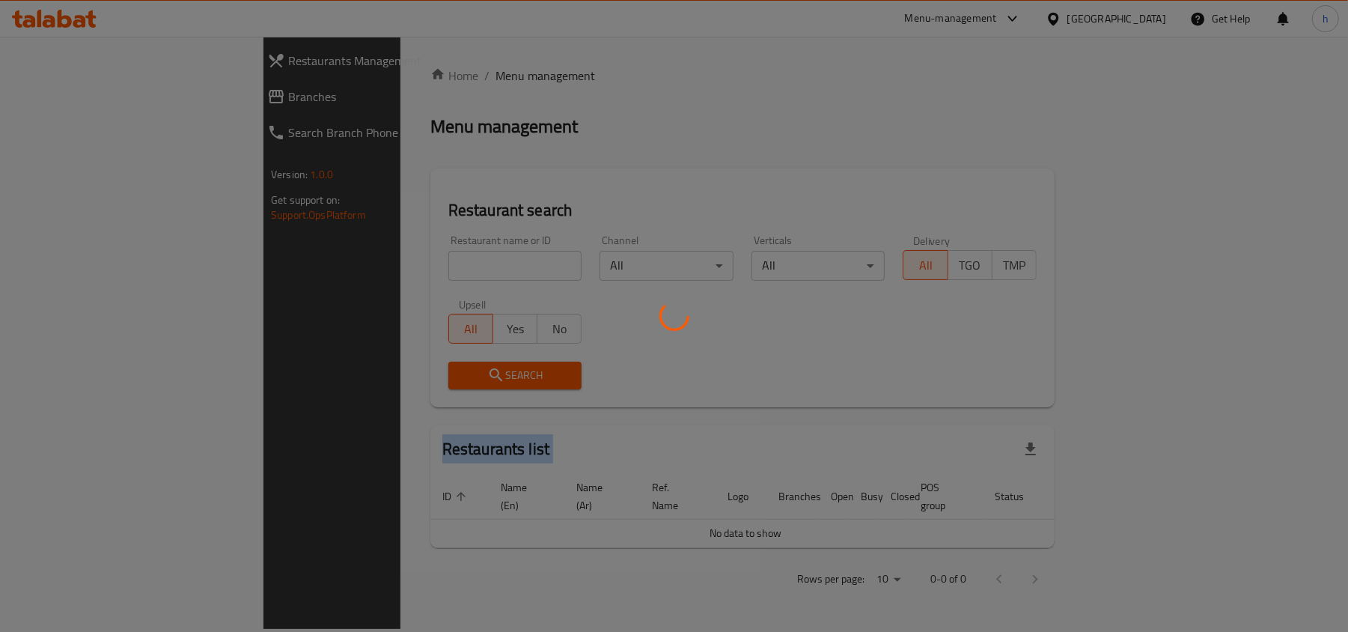
click at [66, 96] on div at bounding box center [674, 316] width 1348 height 632
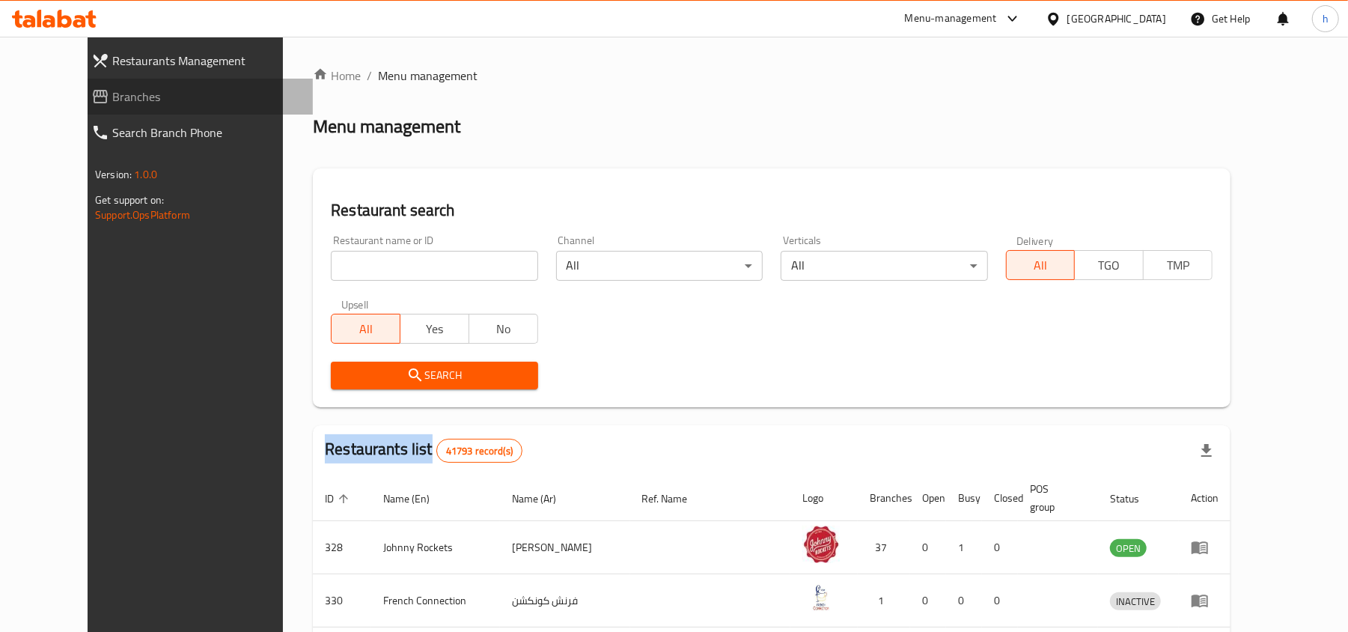
click at [112, 96] on span "Branches" at bounding box center [206, 97] width 189 height 18
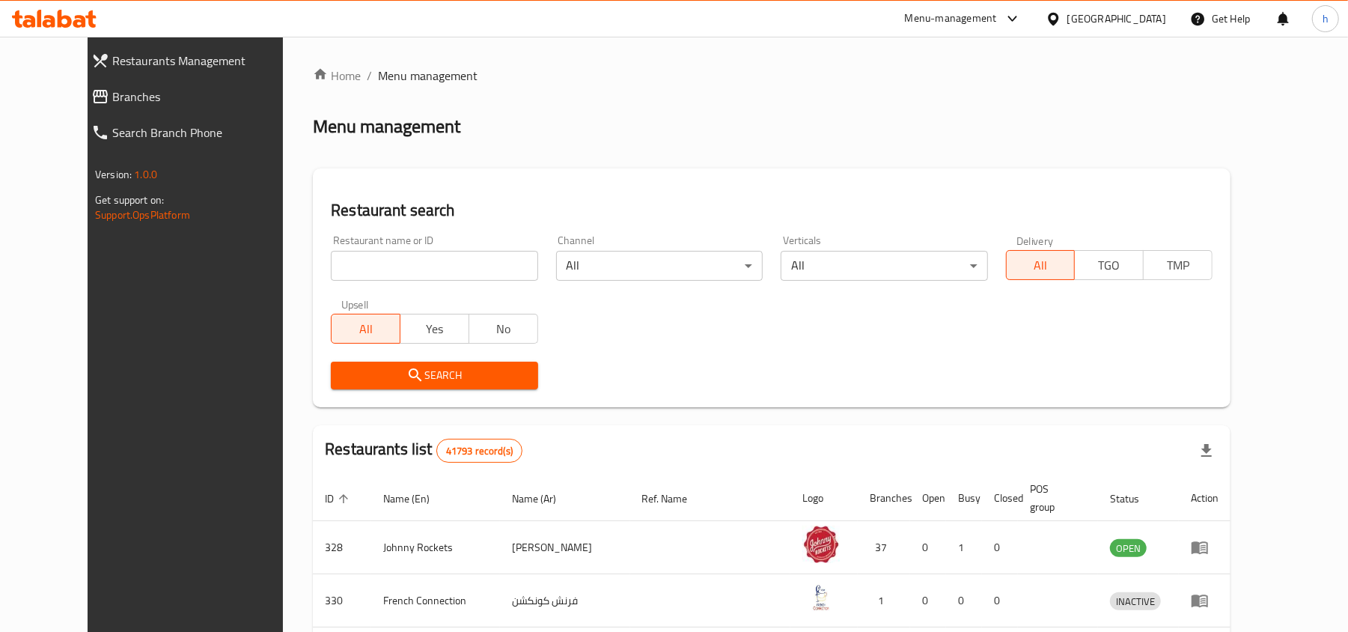
click at [741, 100] on div "Home / Menu management Menu management Restaurant search Restaurant name or ID …" at bounding box center [771, 555] width 917 height 976
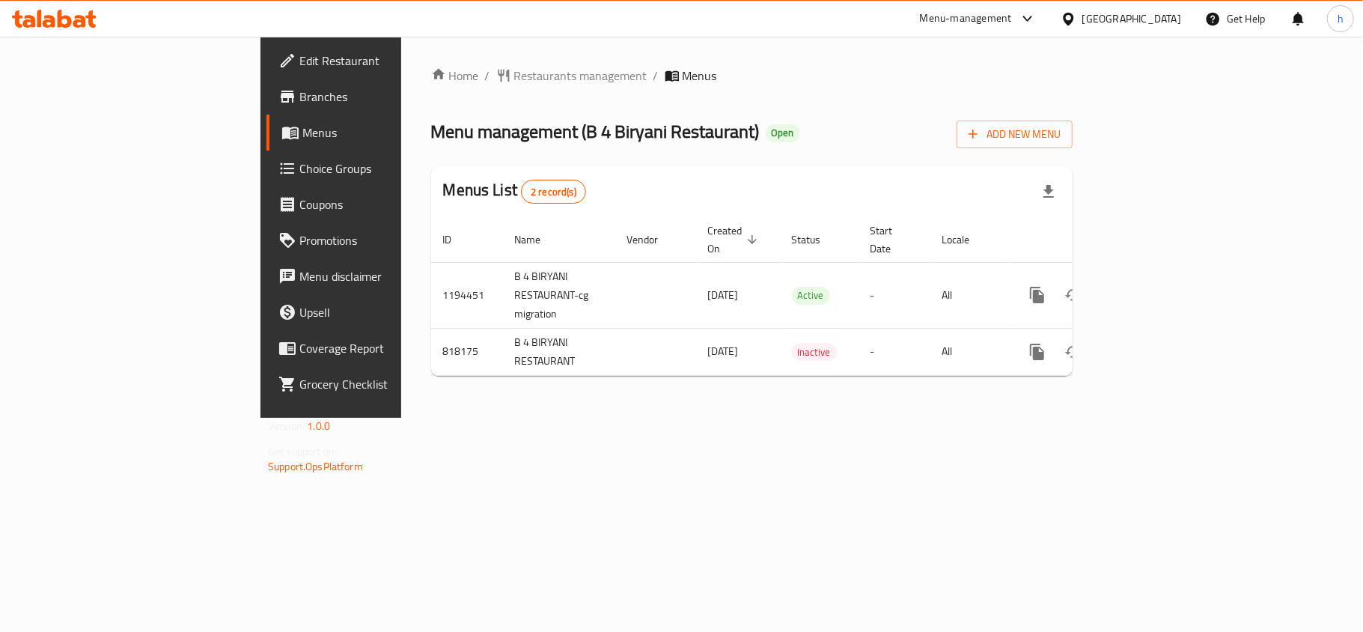
click at [1120, 18] on div "[GEOGRAPHIC_DATA]" at bounding box center [1131, 18] width 99 height 16
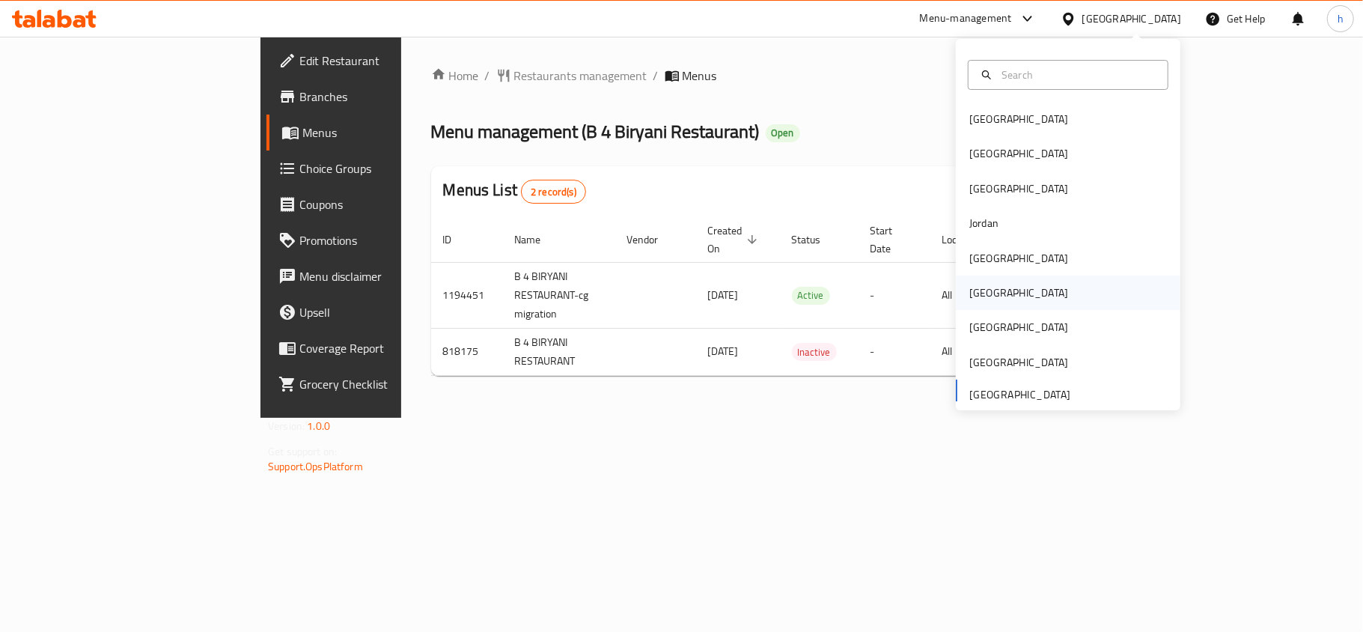
click at [969, 285] on div "[GEOGRAPHIC_DATA]" at bounding box center [1018, 292] width 99 height 16
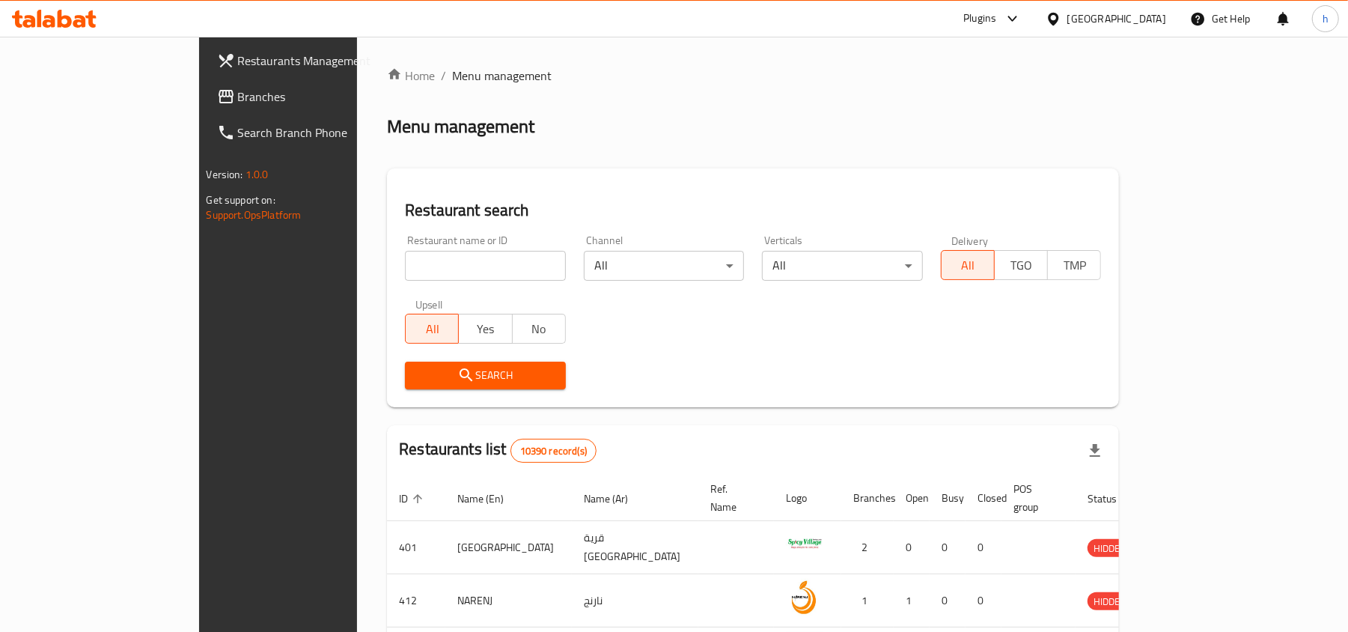
click at [543, 168] on div "Restaurant search Restaurant name or ID Restaurant name or ID Channel All ​ Ver…" at bounding box center [753, 287] width 732 height 239
click at [238, 88] on span "Branches" at bounding box center [325, 97] width 174 height 18
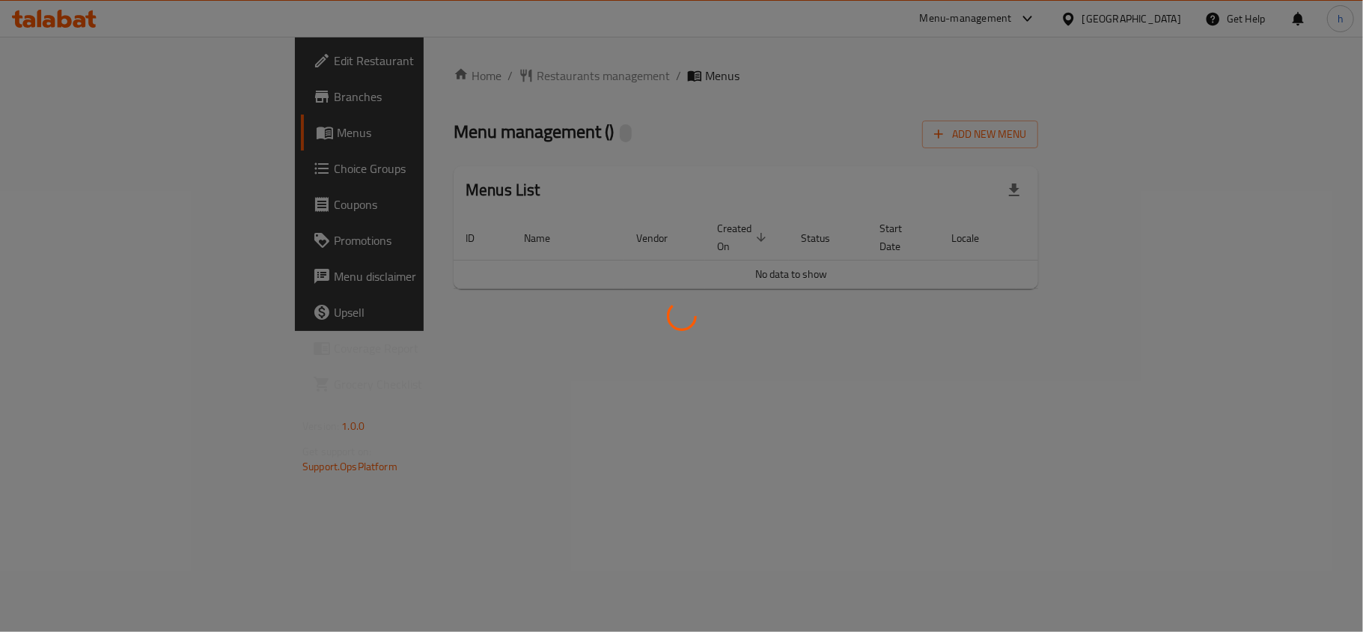
click at [874, 108] on div at bounding box center [681, 316] width 1363 height 632
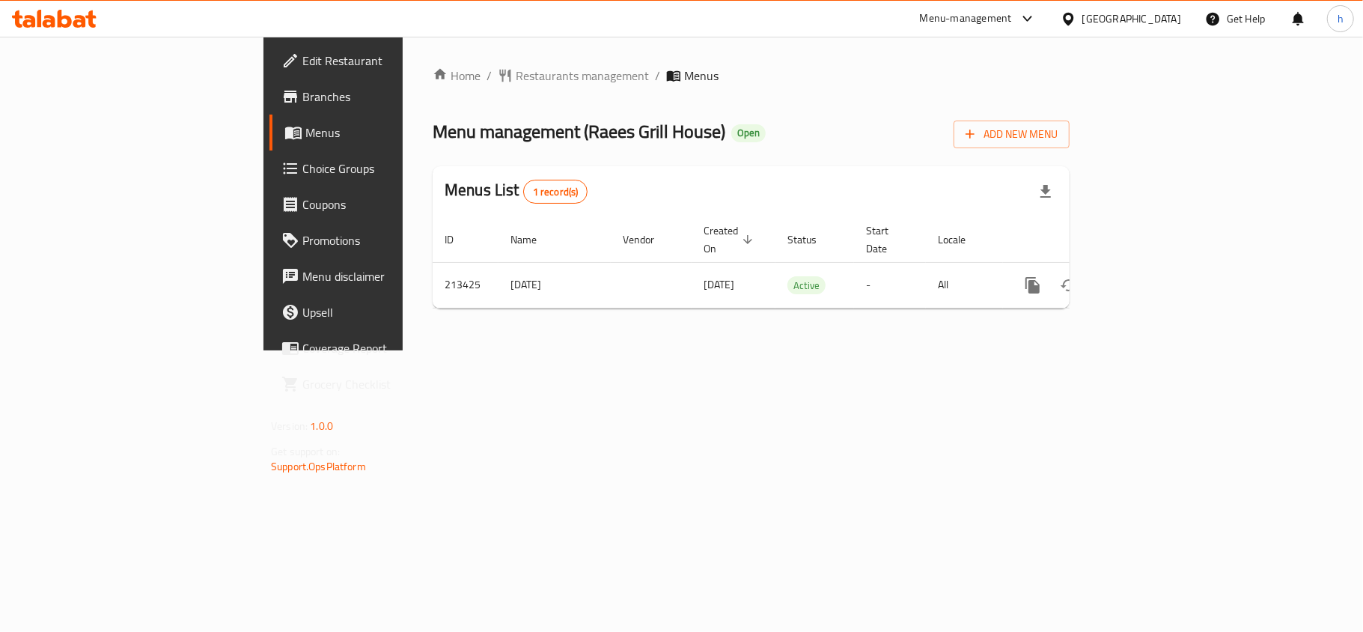
click at [72, 22] on icon at bounding box center [54, 19] width 85 height 18
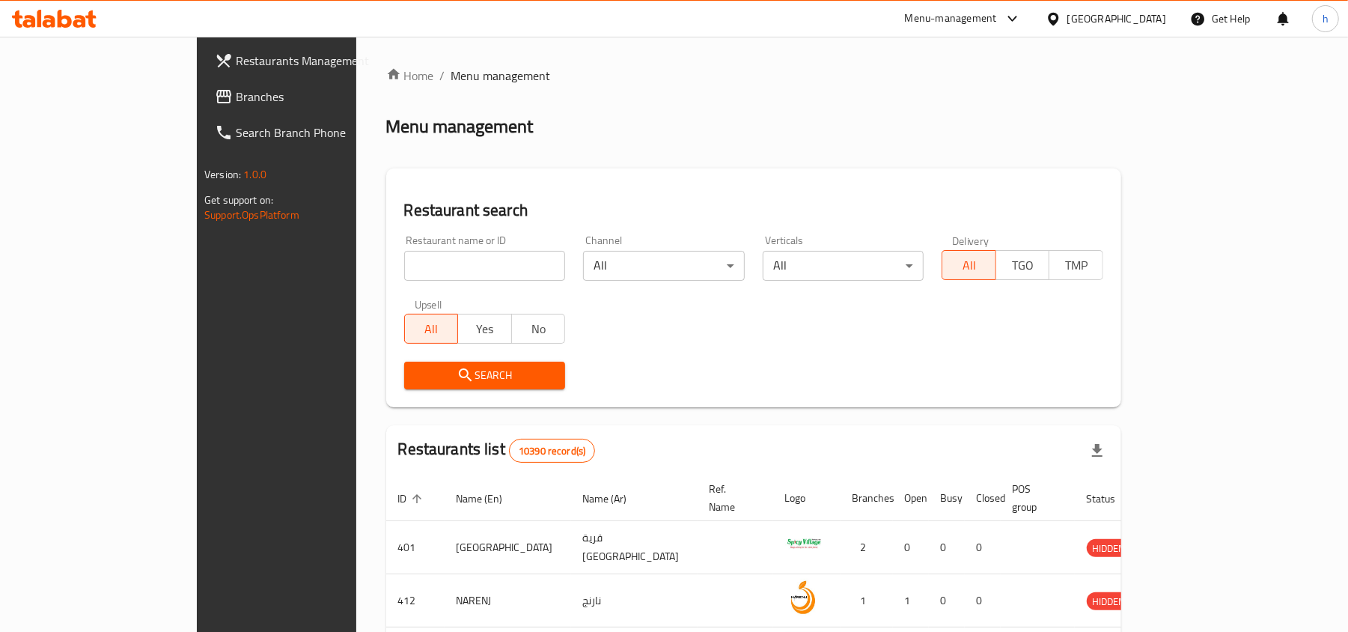
click at [236, 96] on span "Branches" at bounding box center [323, 97] width 174 height 18
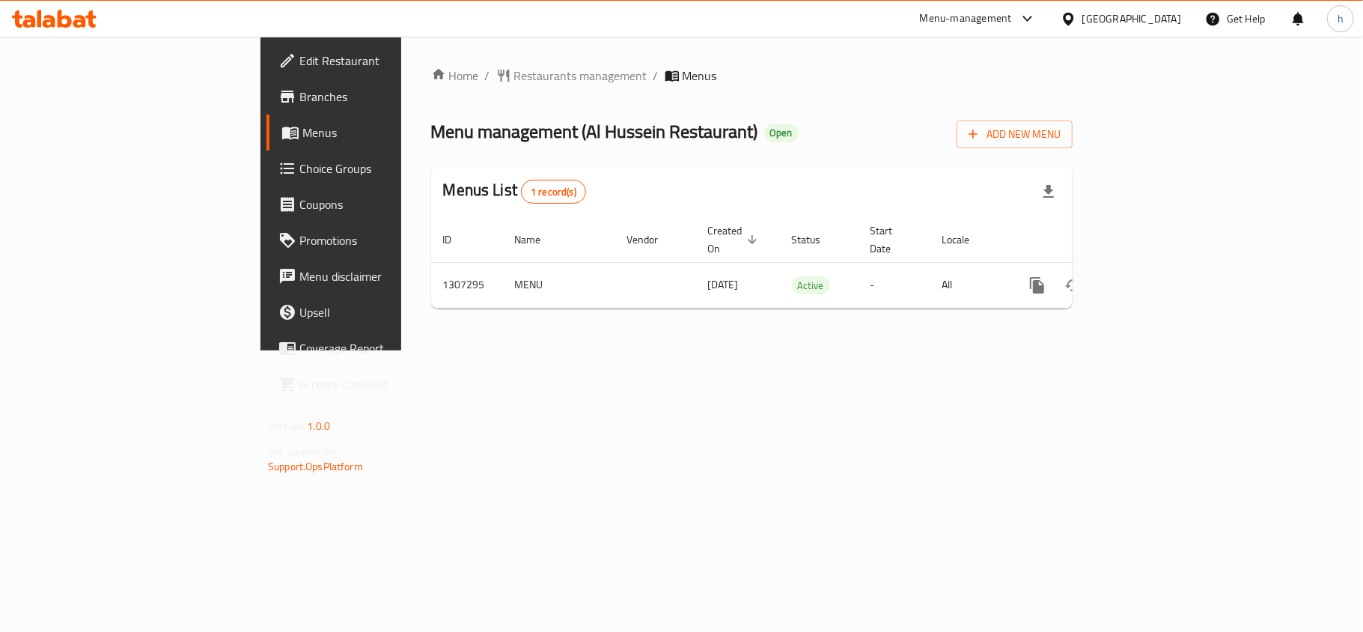
click at [30, 13] on icon at bounding box center [54, 19] width 85 height 18
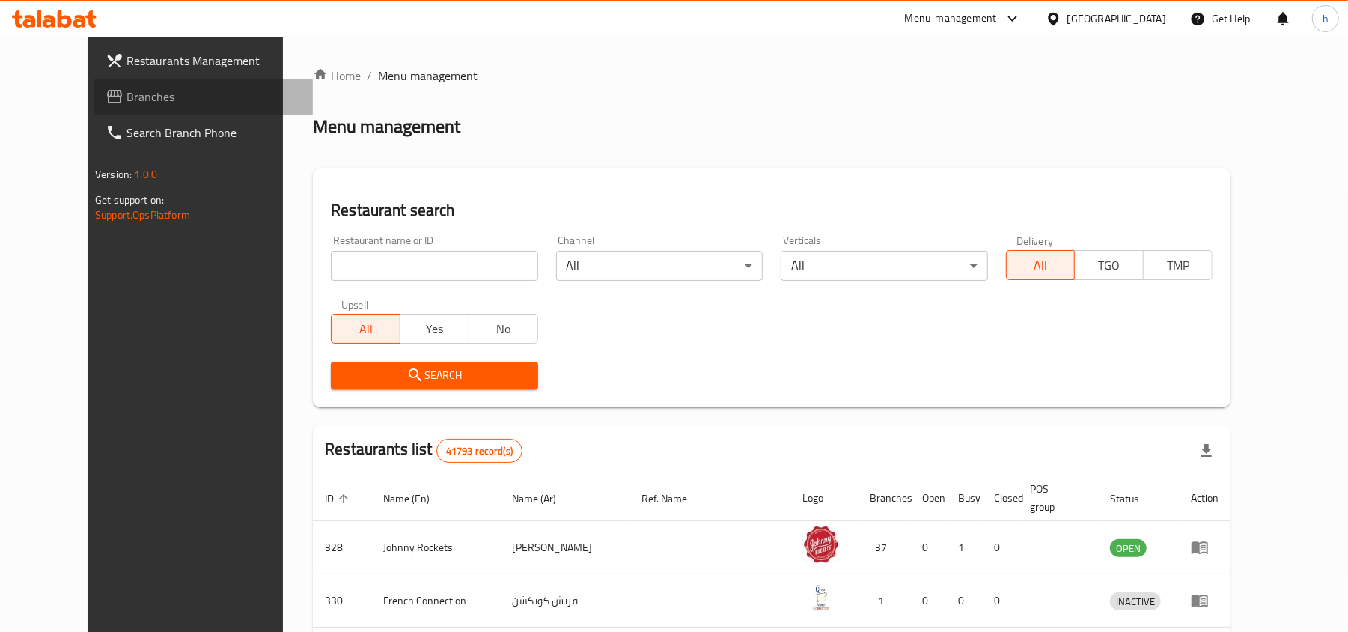
click at [126, 105] on span "Branches" at bounding box center [213, 97] width 174 height 18
